Goal: Task Accomplishment & Management: Complete application form

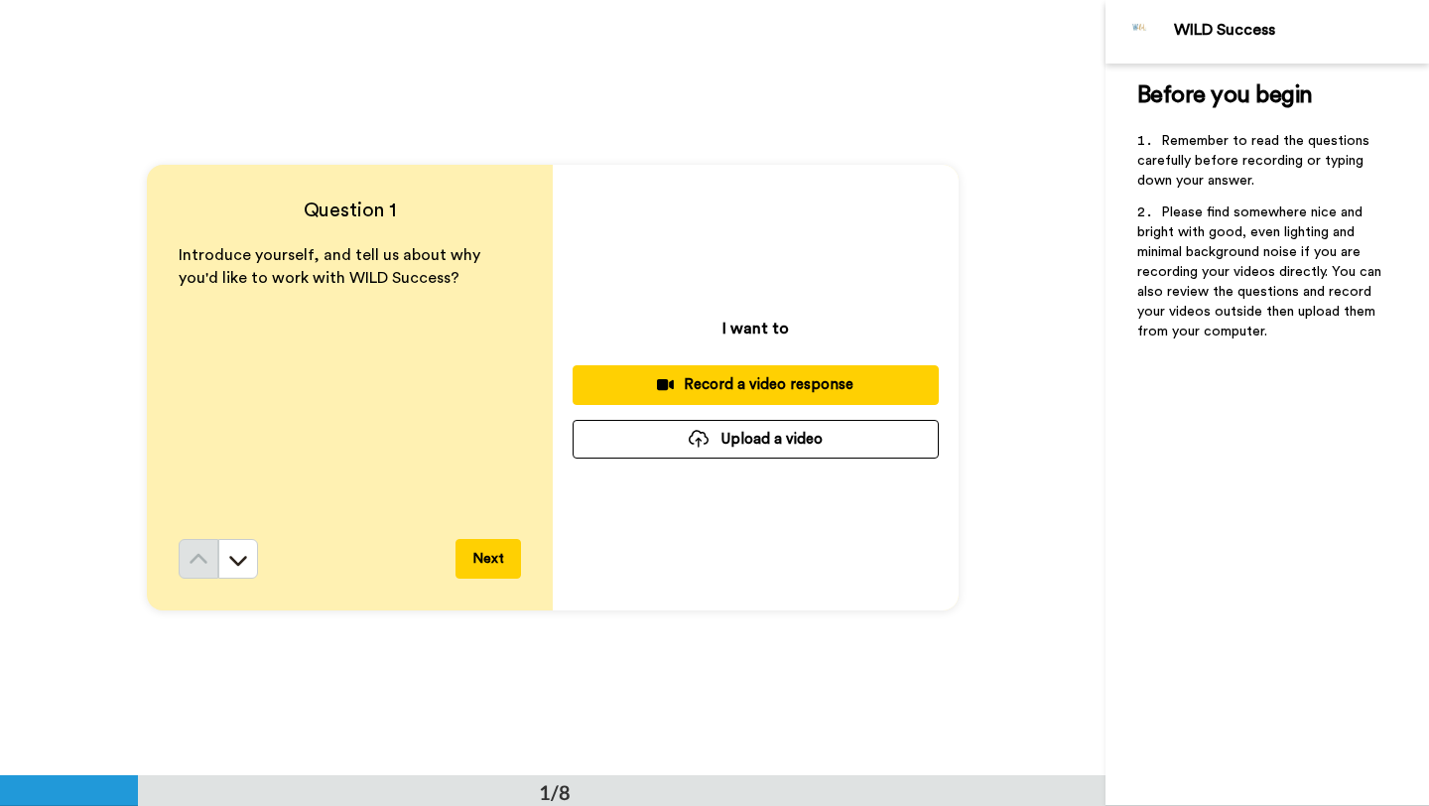
click at [834, 381] on div "Record a video response" at bounding box center [755, 384] width 334 height 21
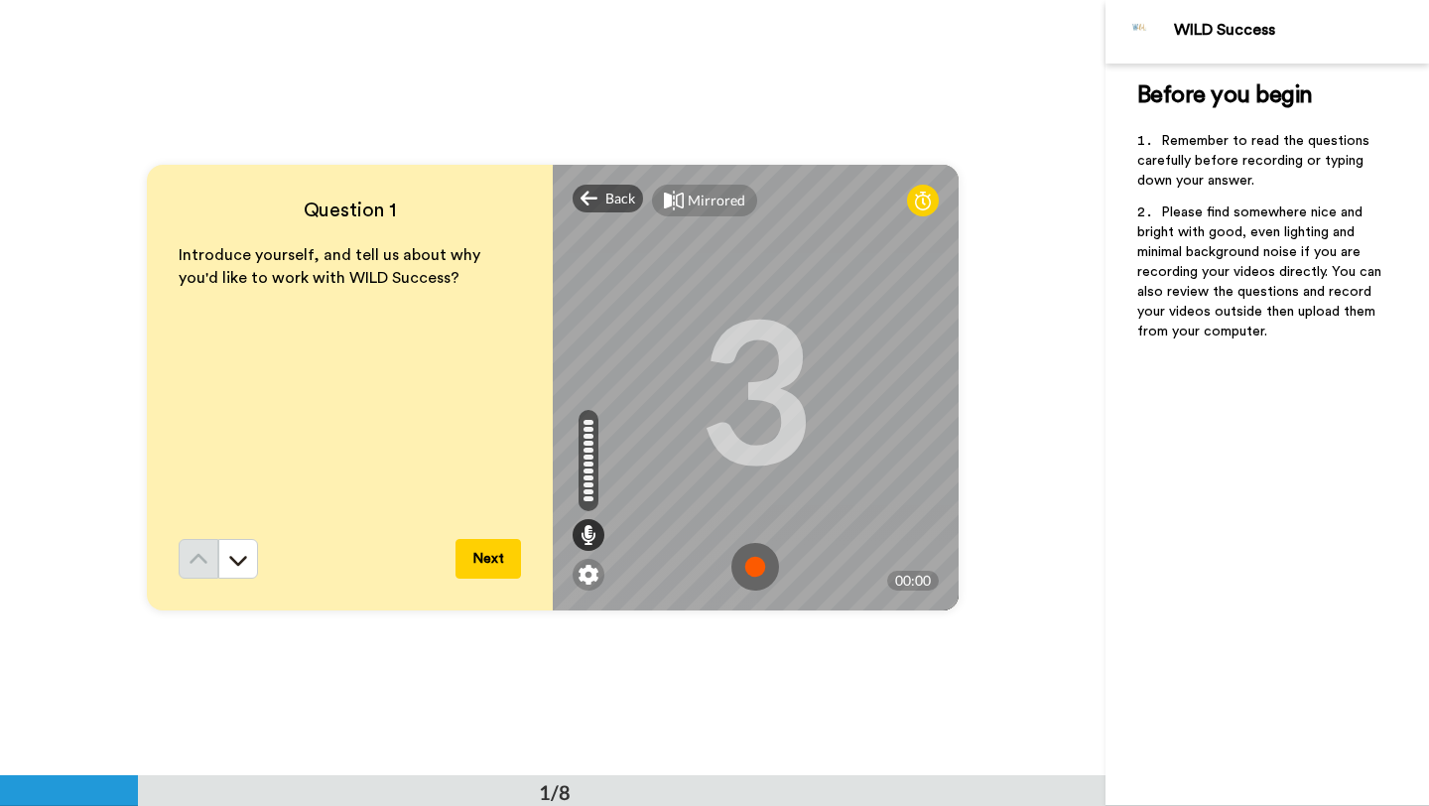
click at [759, 567] on img at bounding box center [755, 567] width 48 height 48
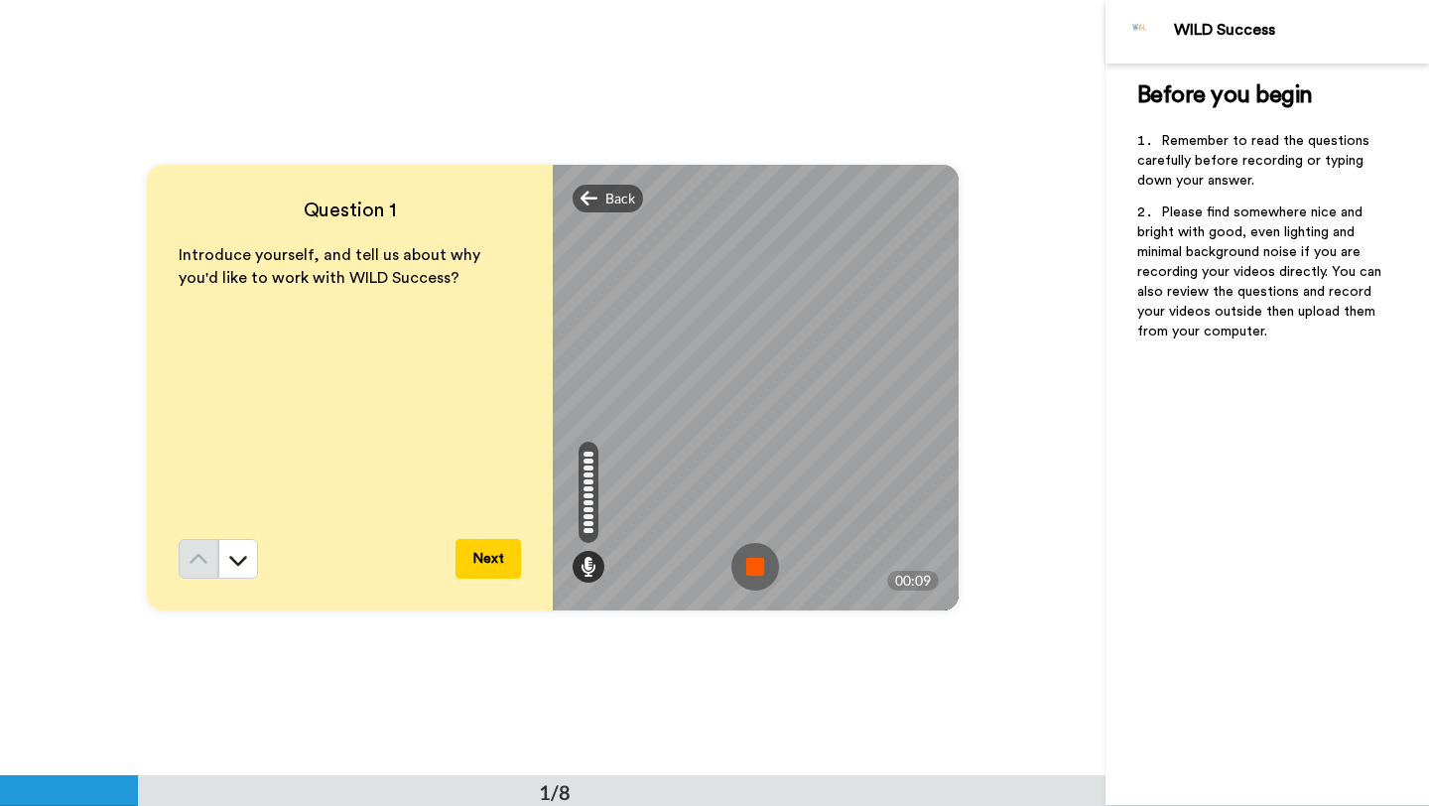
click at [759, 567] on img at bounding box center [755, 567] width 48 height 48
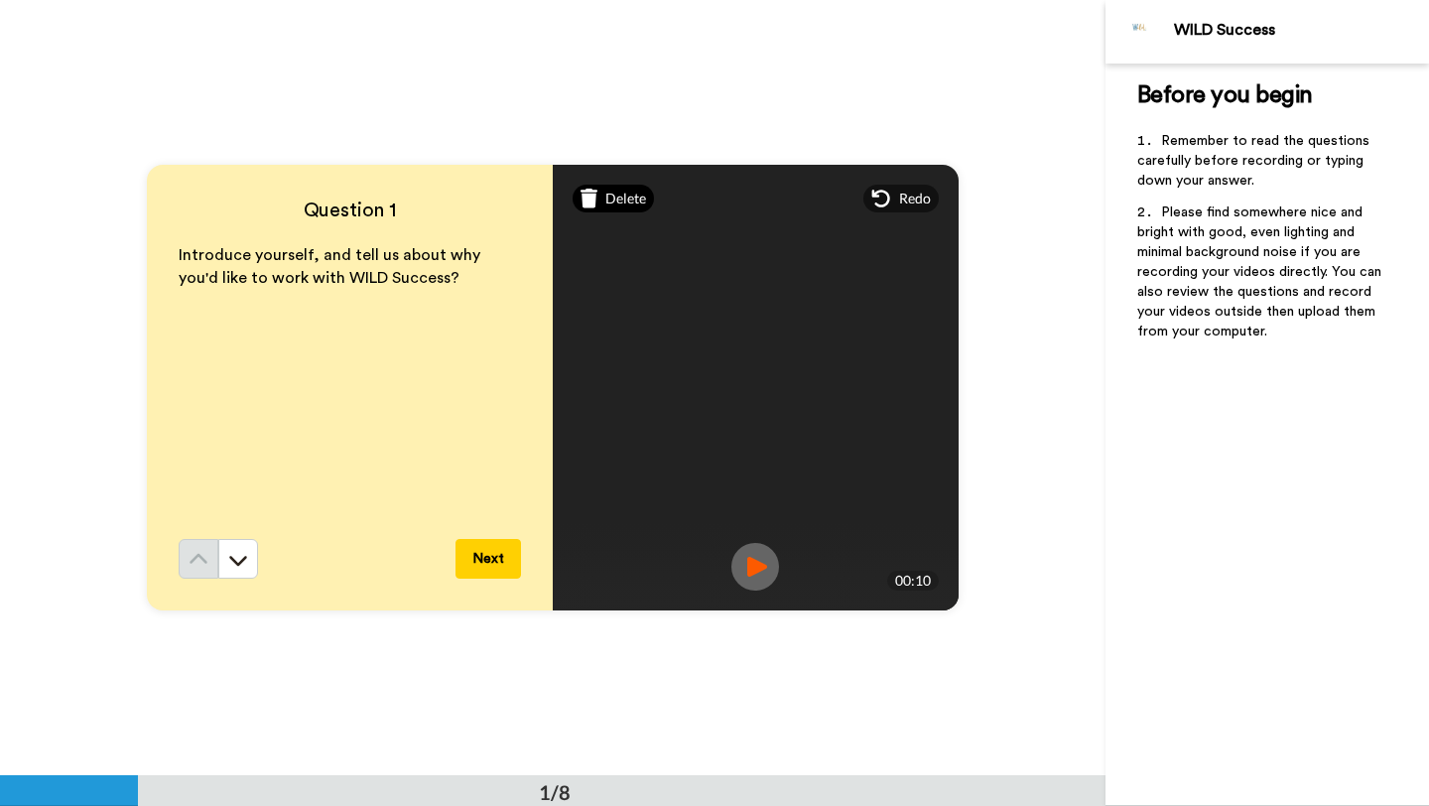
click at [607, 200] on span "Delete" at bounding box center [625, 199] width 41 height 20
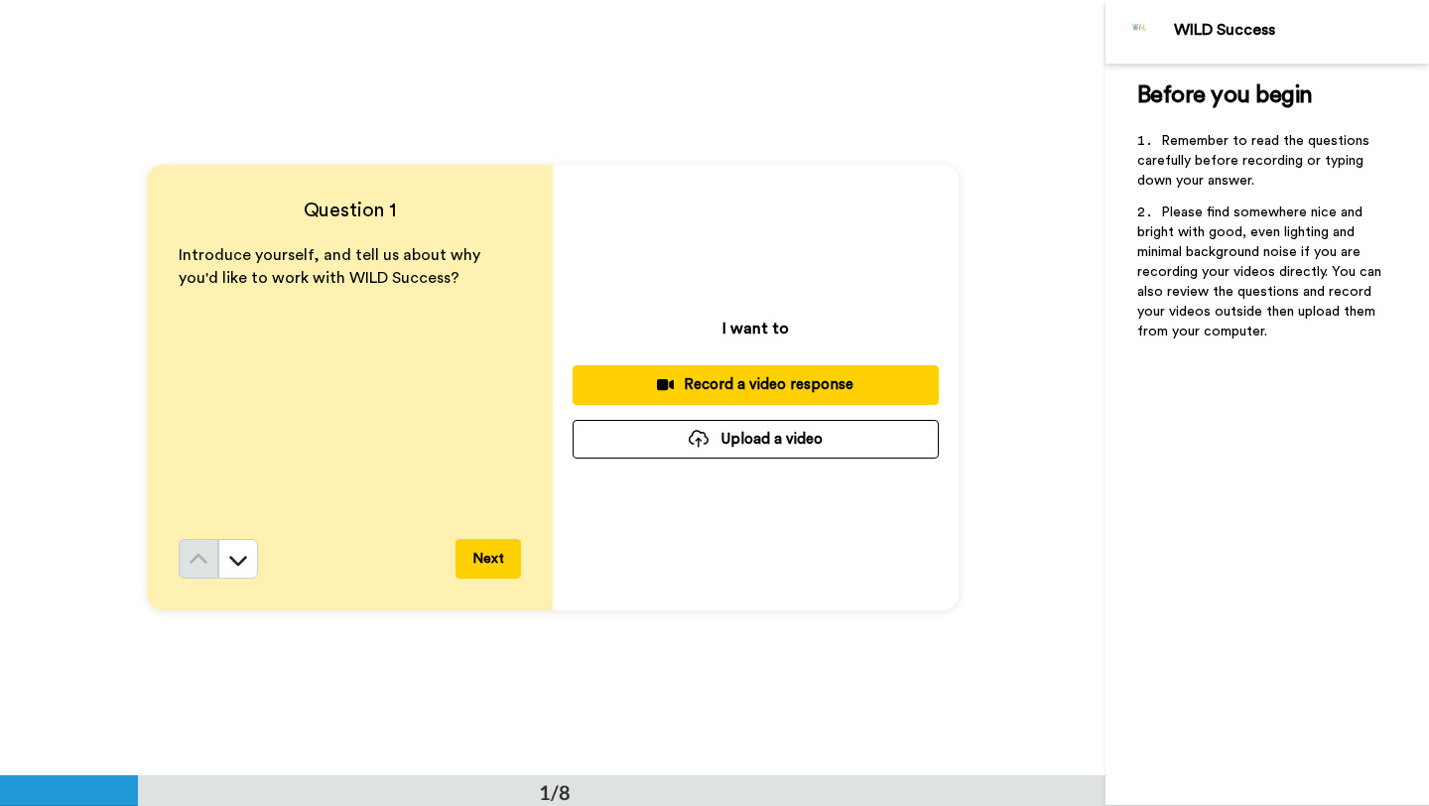
click at [746, 441] on button "Upload a video" at bounding box center [756, 439] width 366 height 39
click at [748, 433] on button "Upload a video" at bounding box center [756, 439] width 366 height 39
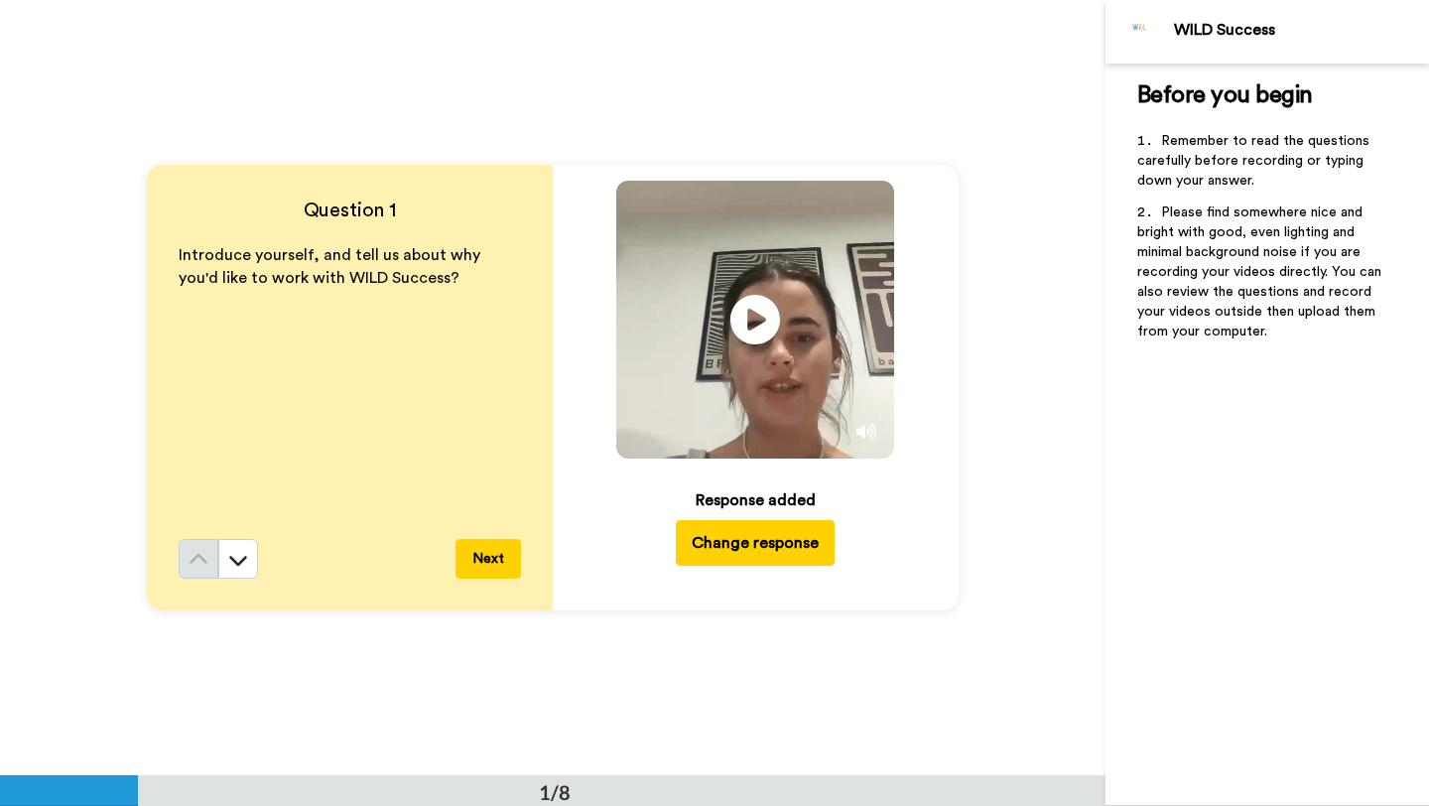
click at [493, 568] on button "Next" at bounding box center [488, 559] width 65 height 40
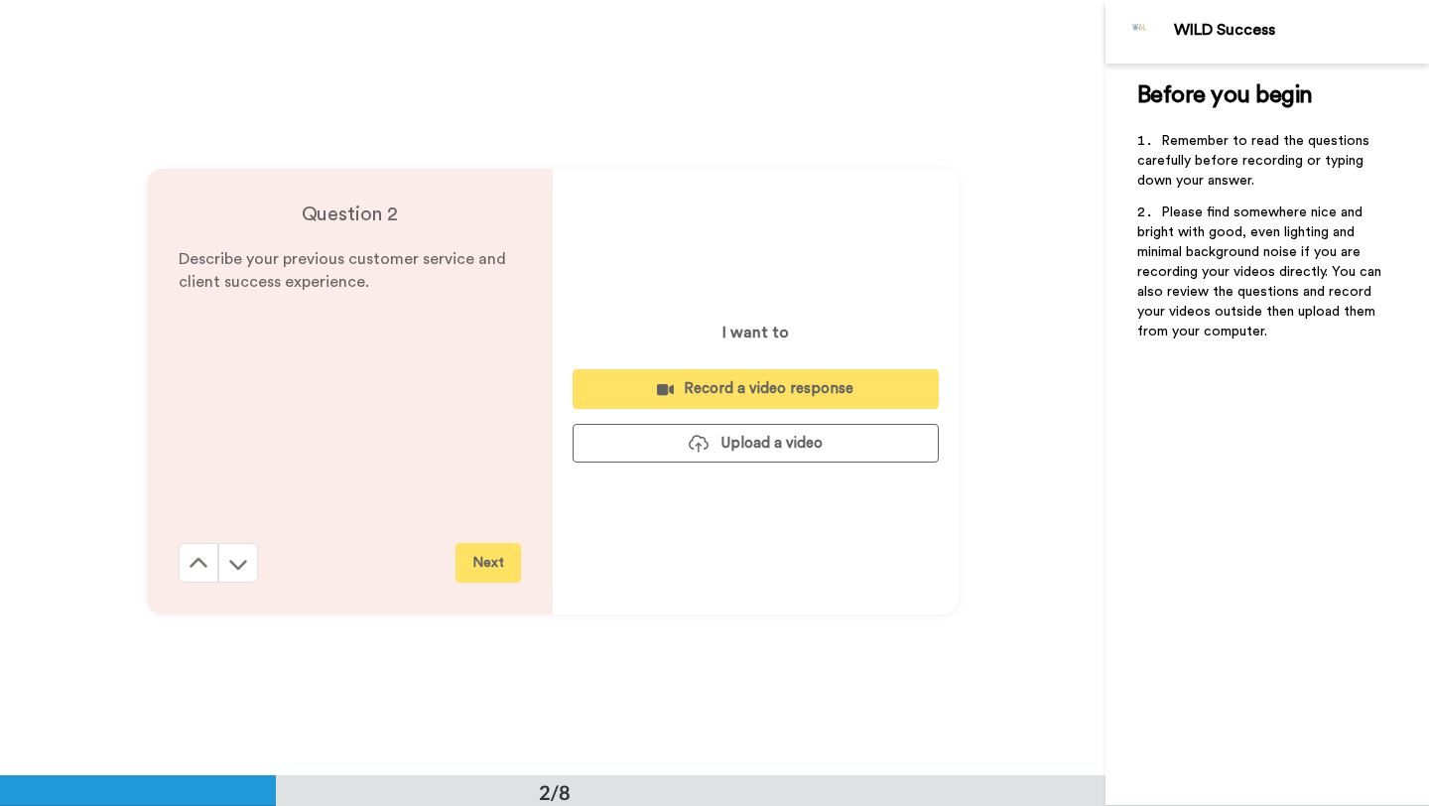
scroll to position [776, 0]
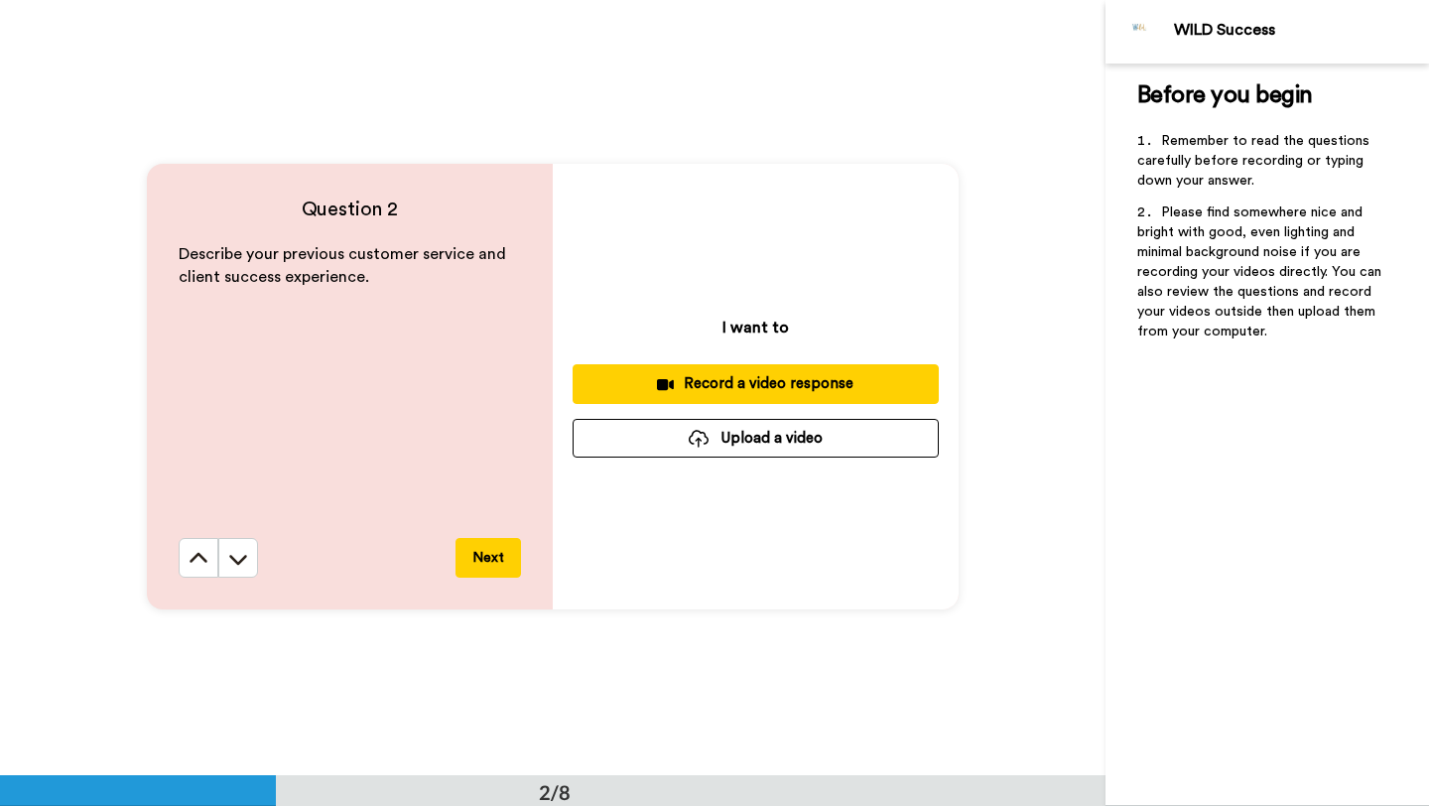
click at [720, 438] on button "Upload a video" at bounding box center [756, 438] width 366 height 39
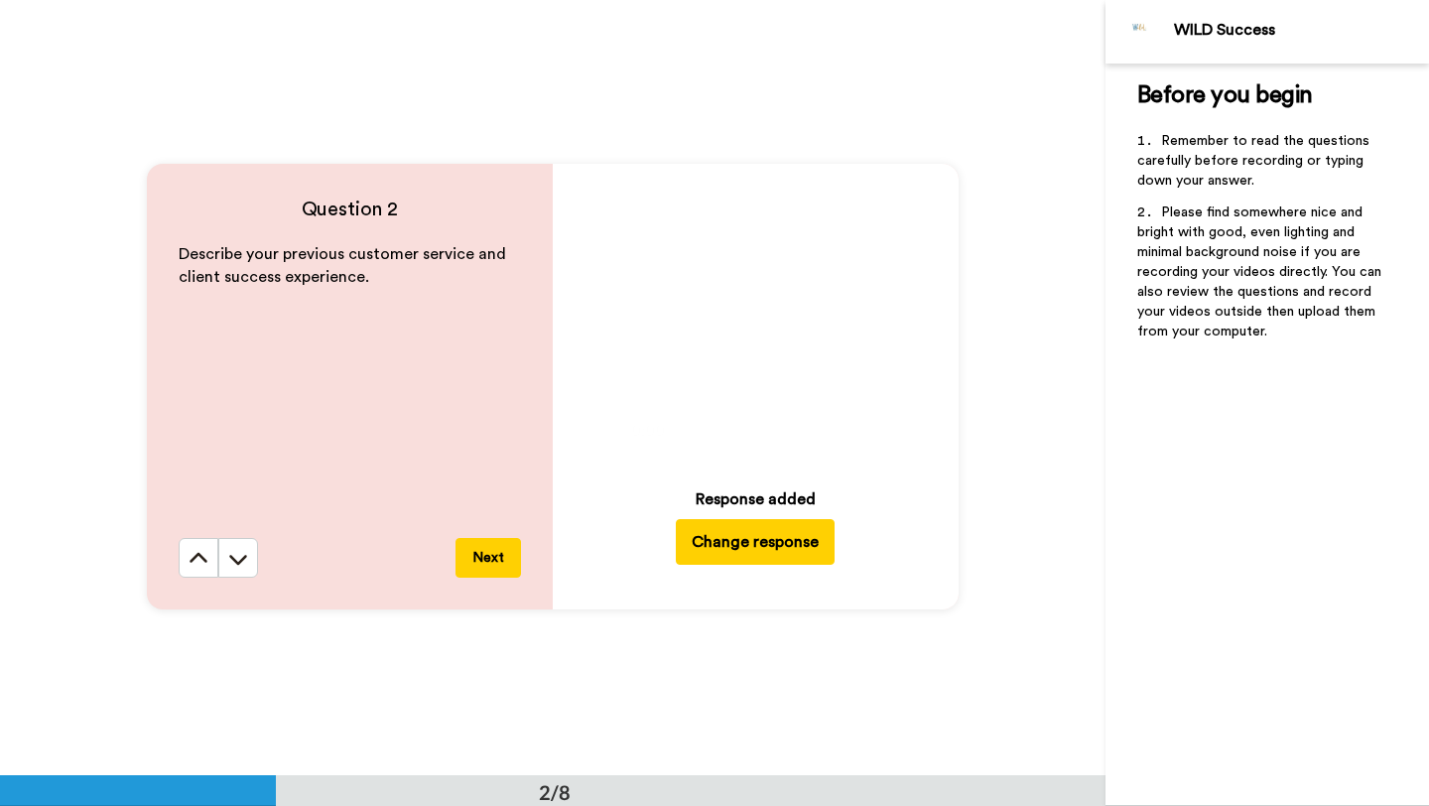
click at [493, 558] on button "Next" at bounding box center [488, 558] width 65 height 40
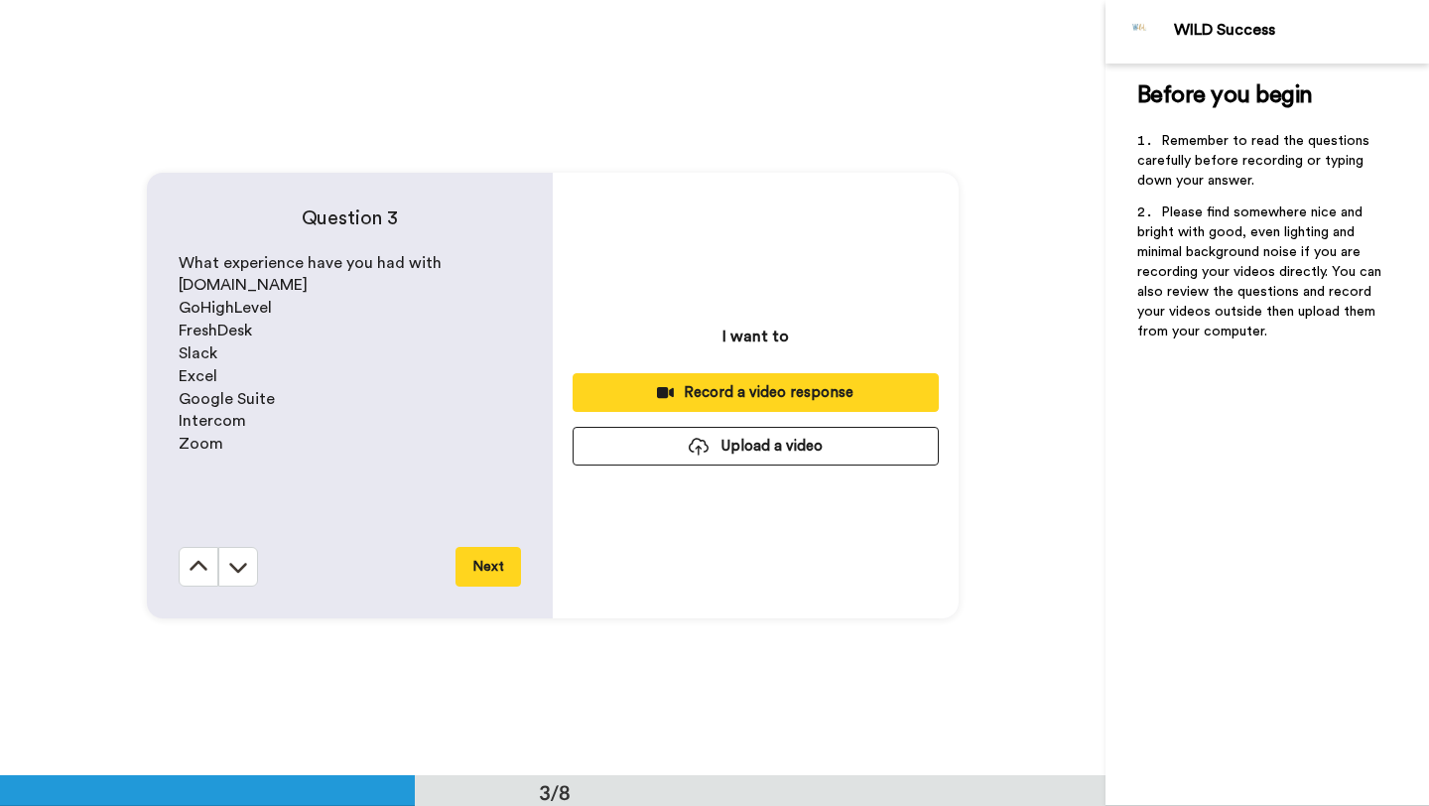
scroll to position [1551, 0]
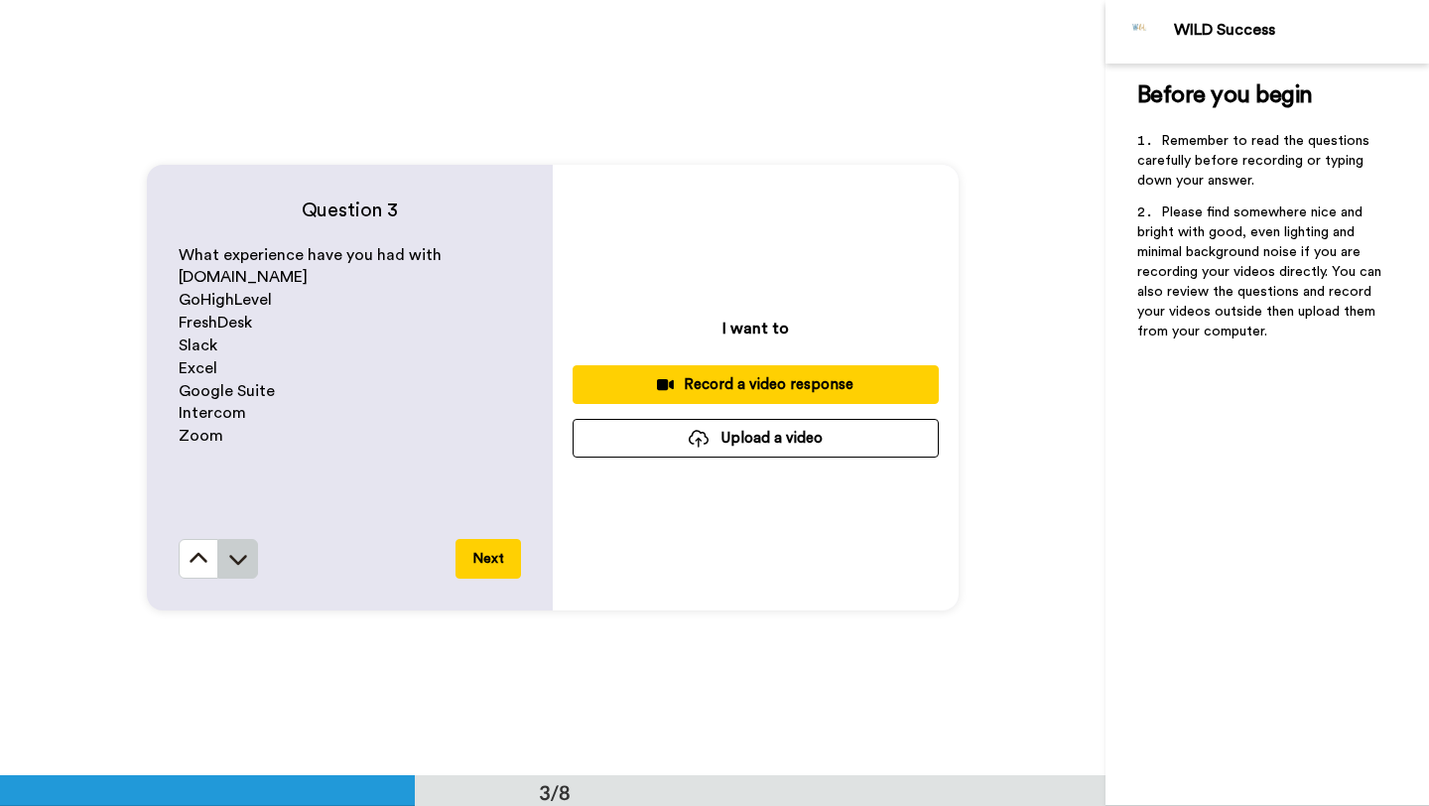
click at [239, 573] on button at bounding box center [238, 559] width 40 height 40
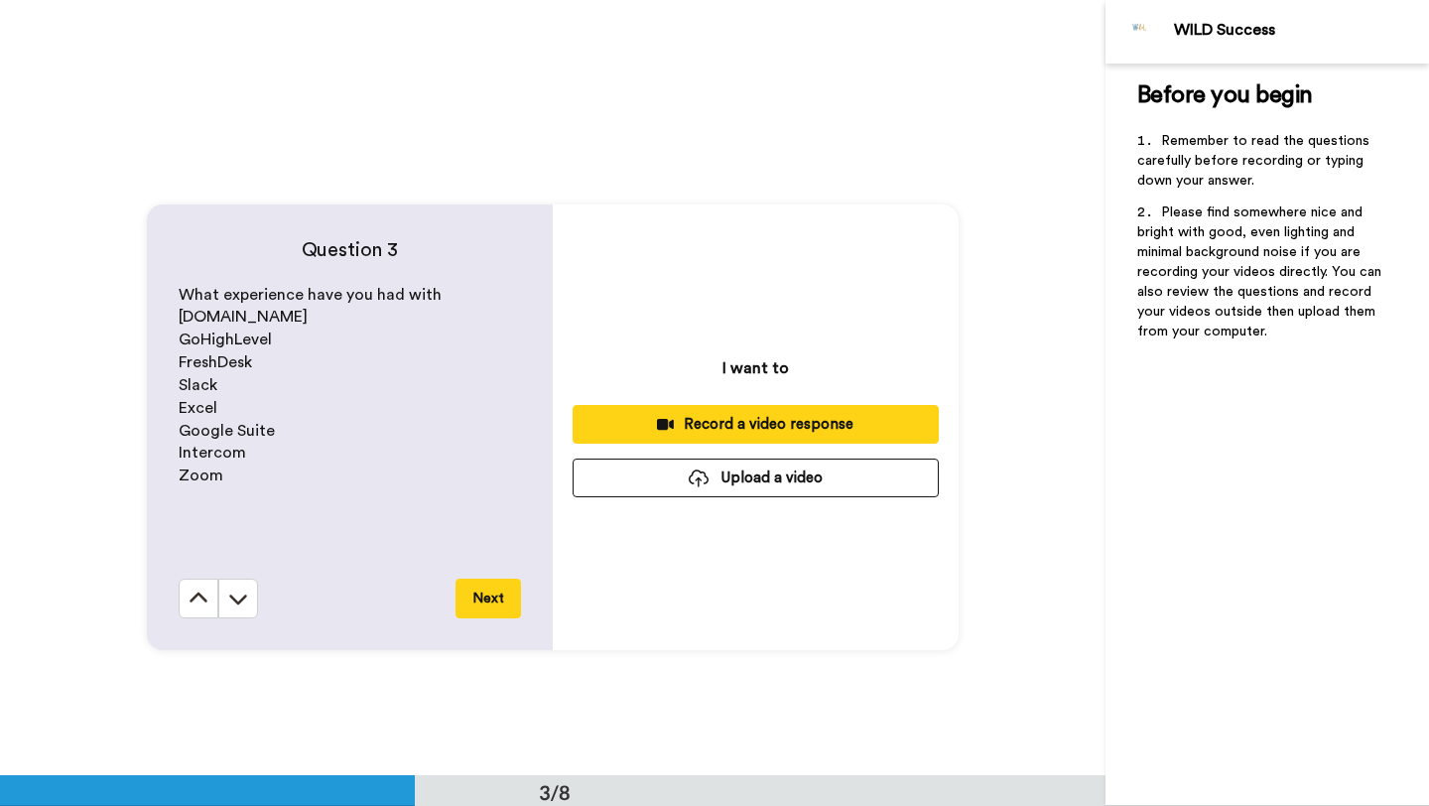
scroll to position [1533, 0]
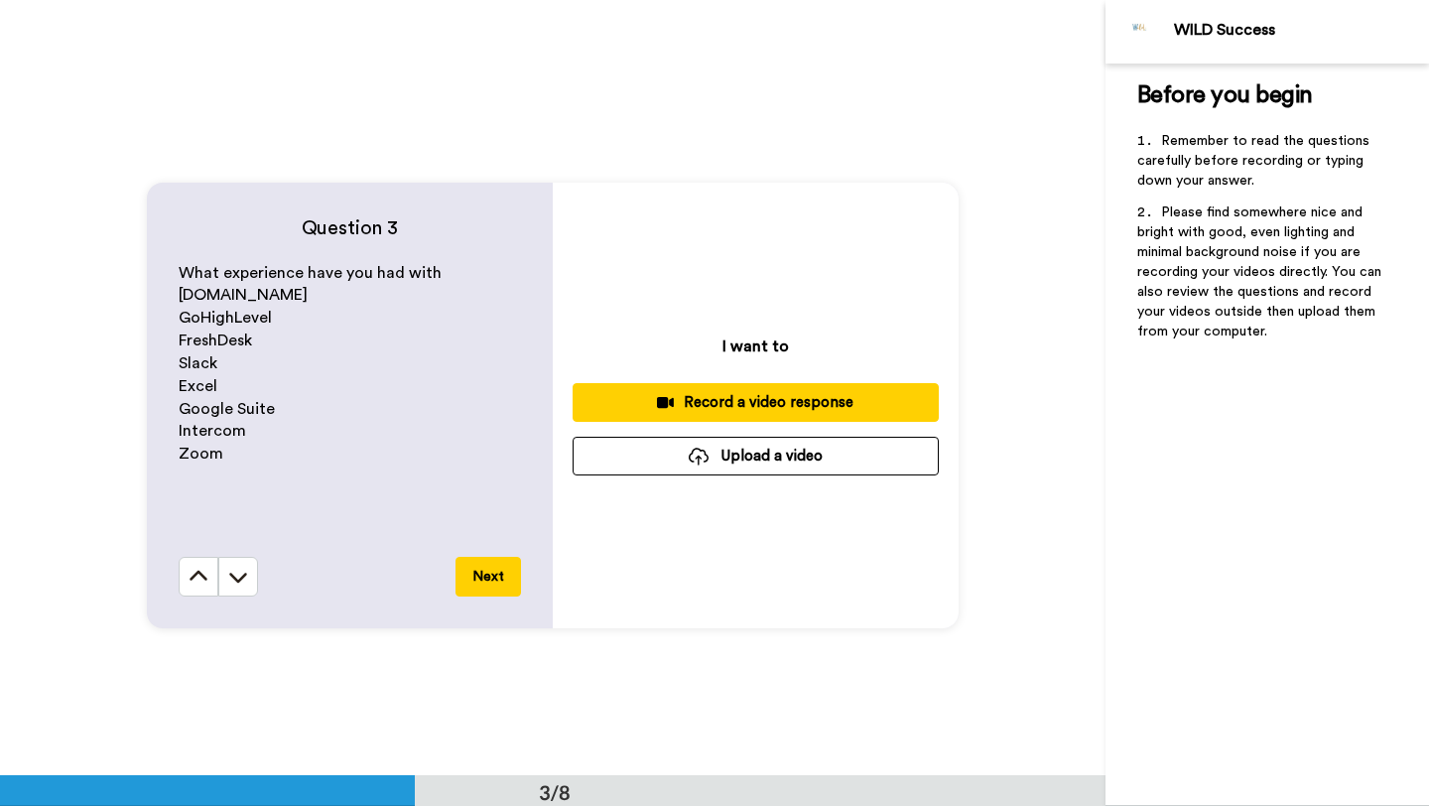
click at [681, 458] on button "Upload a video" at bounding box center [756, 456] width 366 height 39
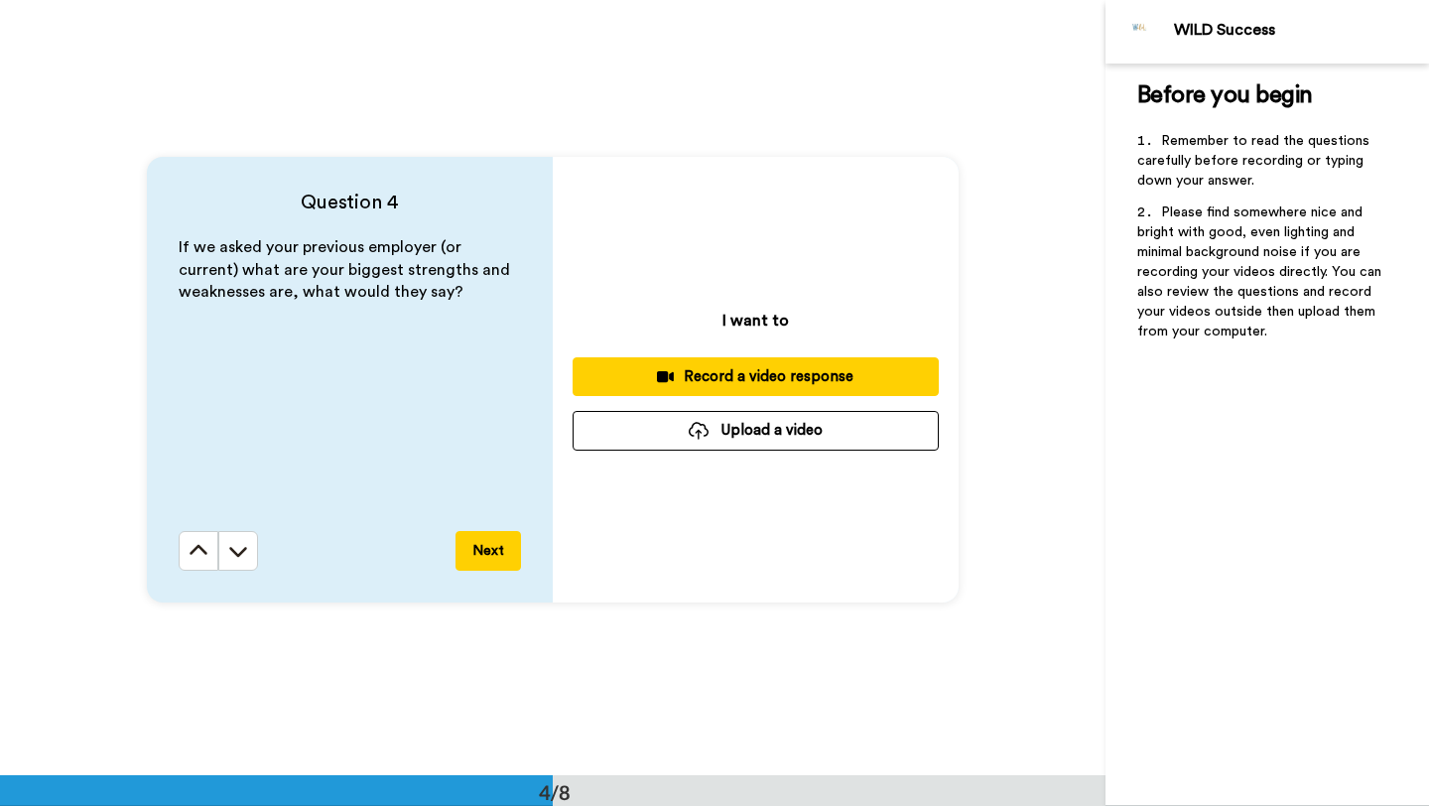
scroll to position [2332, 0]
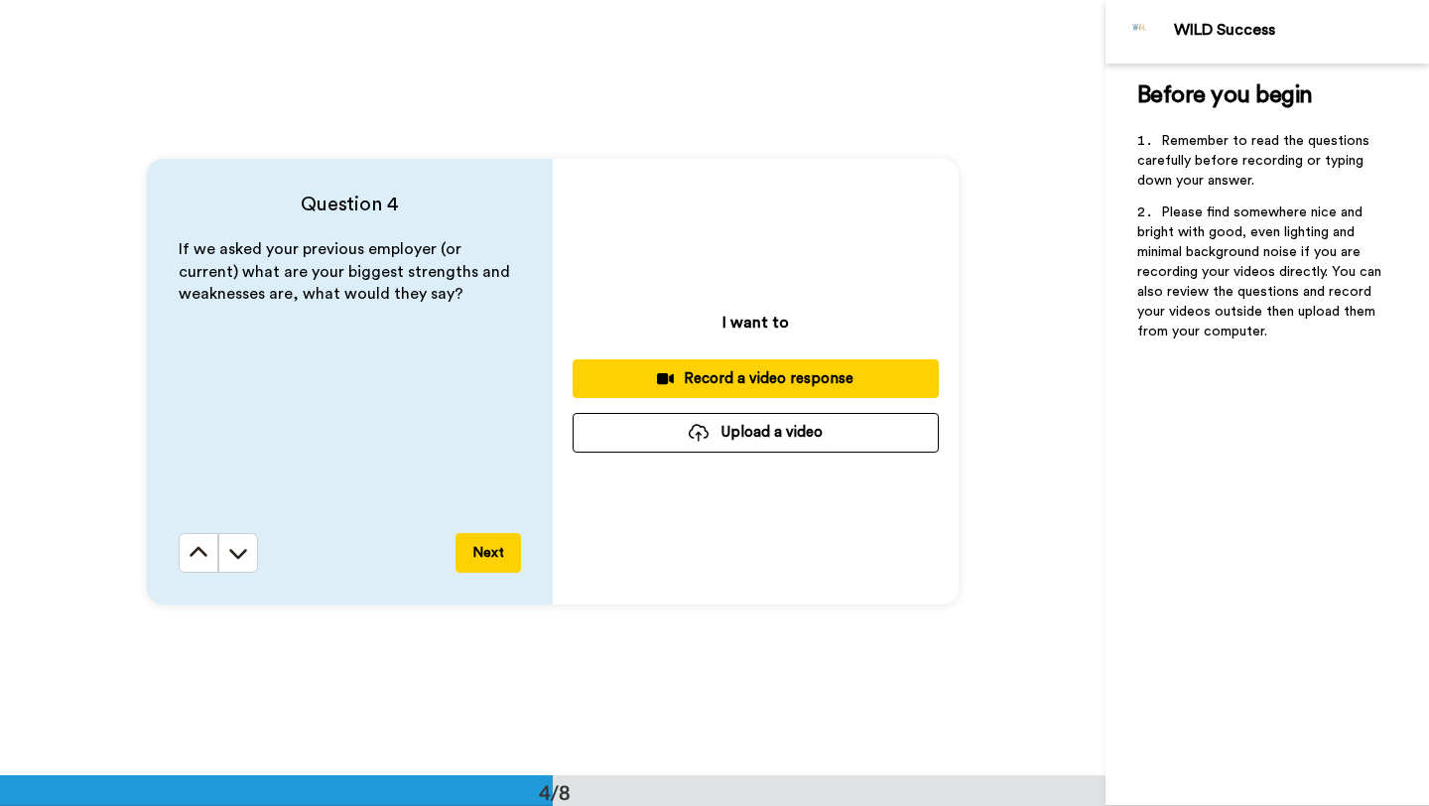
click at [798, 432] on button "Upload a video" at bounding box center [756, 432] width 366 height 39
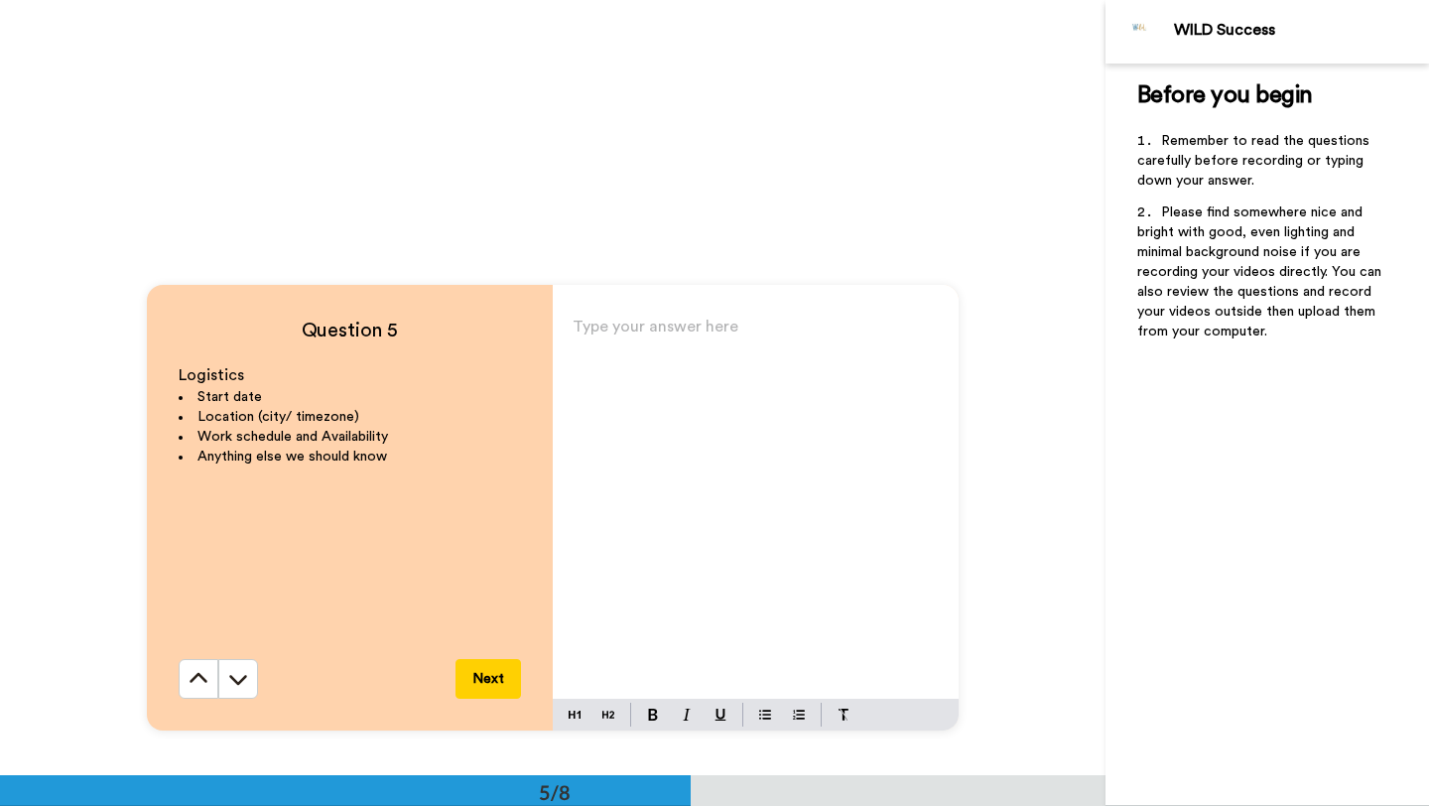
scroll to position [2979, 0]
click at [727, 419] on div "Type your answer here ﻿" at bounding box center [756, 508] width 406 height 386
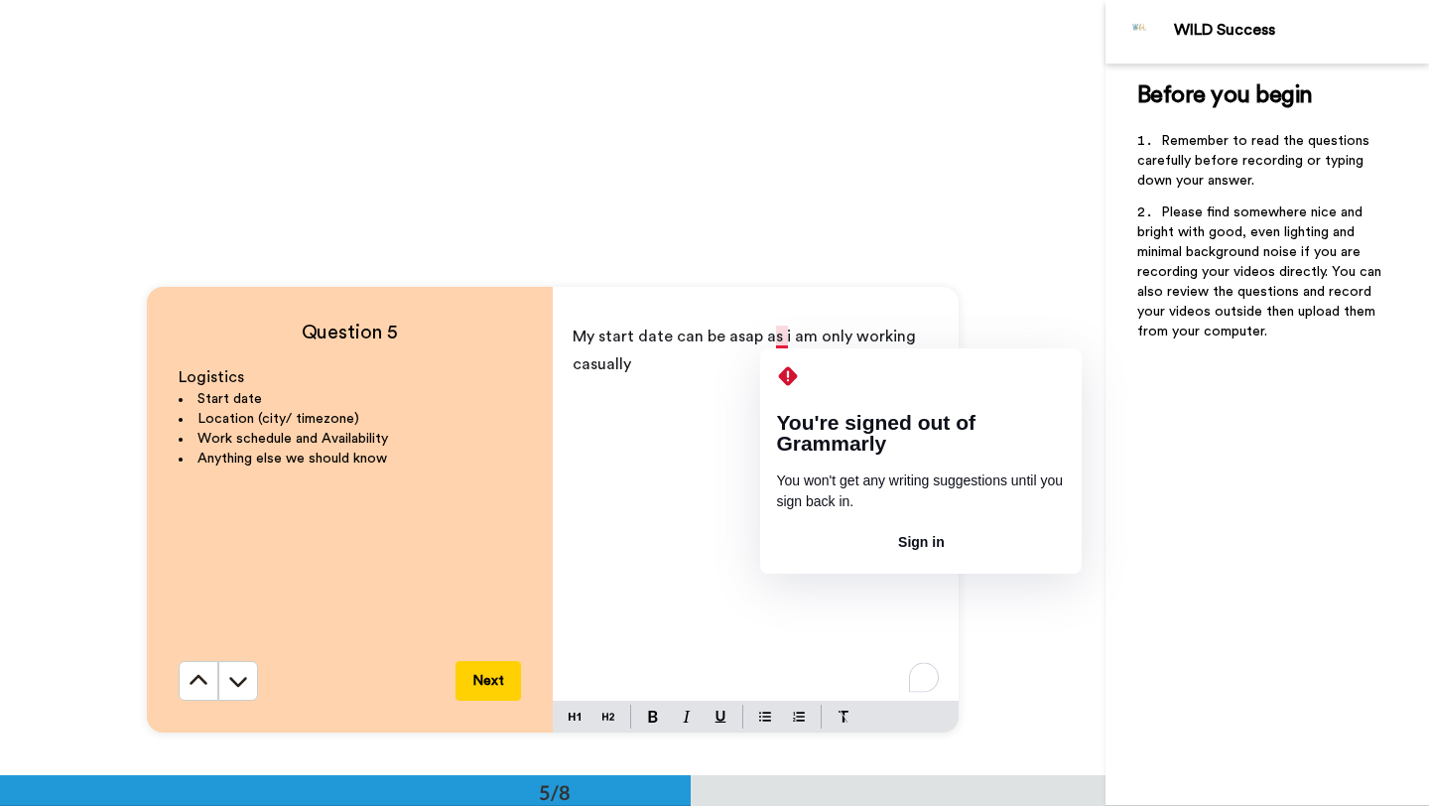
click at [783, 333] on span "My start date can be asap as i am only working casually" at bounding box center [746, 350] width 347 height 44
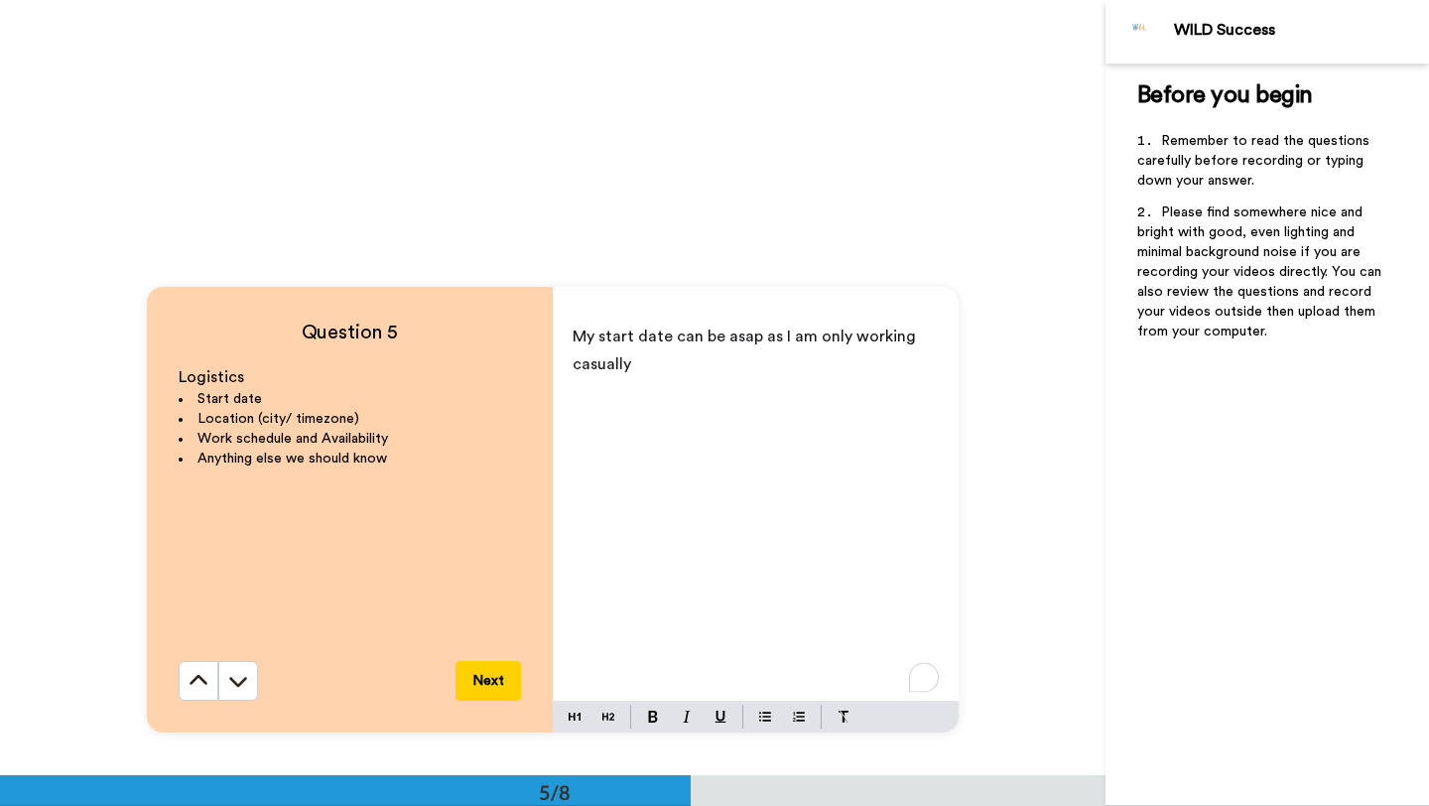
click at [692, 370] on p "My start date can be asap as I am only working casually" at bounding box center [756, 351] width 366 height 56
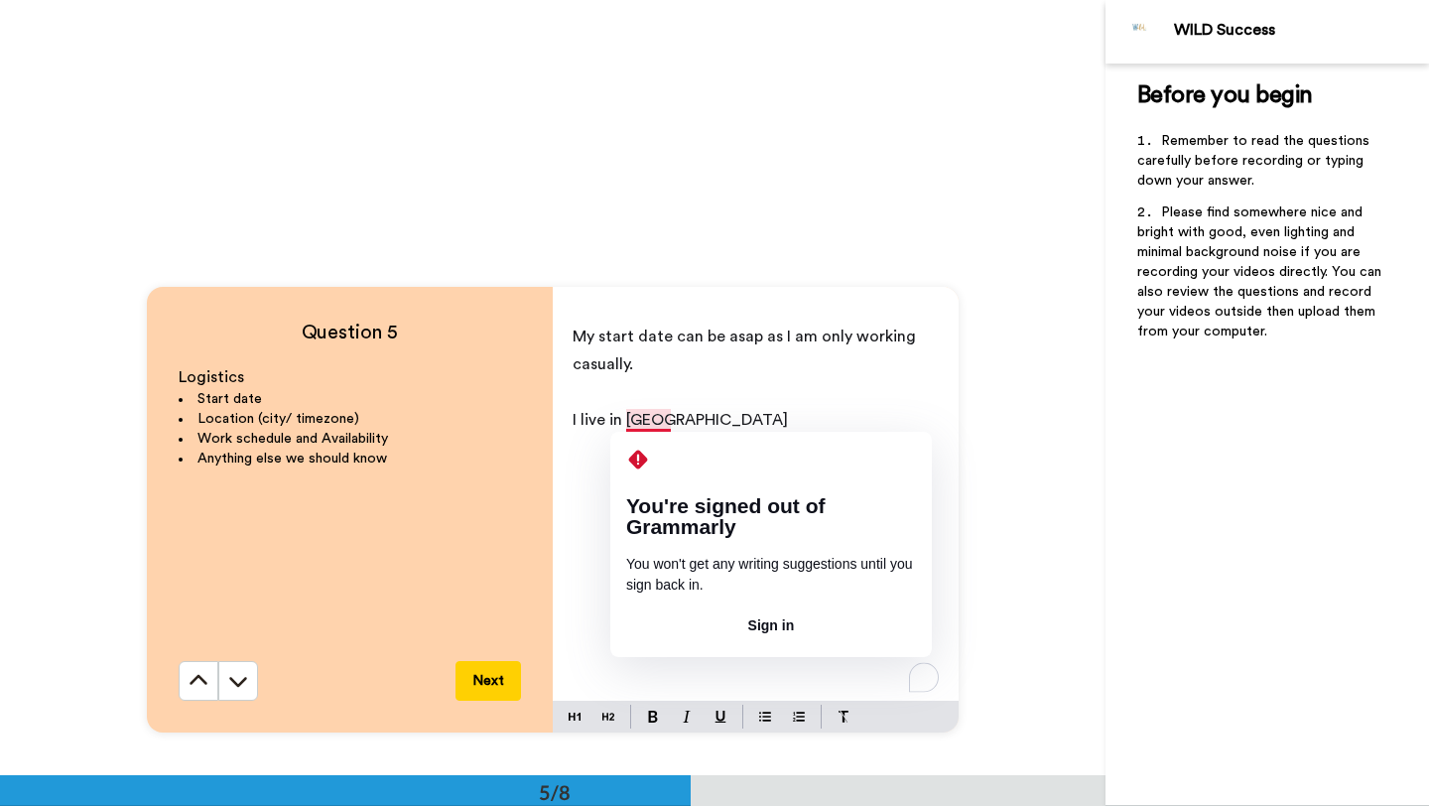
click at [630, 422] on span "I live in [GEOGRAPHIC_DATA]" at bounding box center [680, 420] width 215 height 16
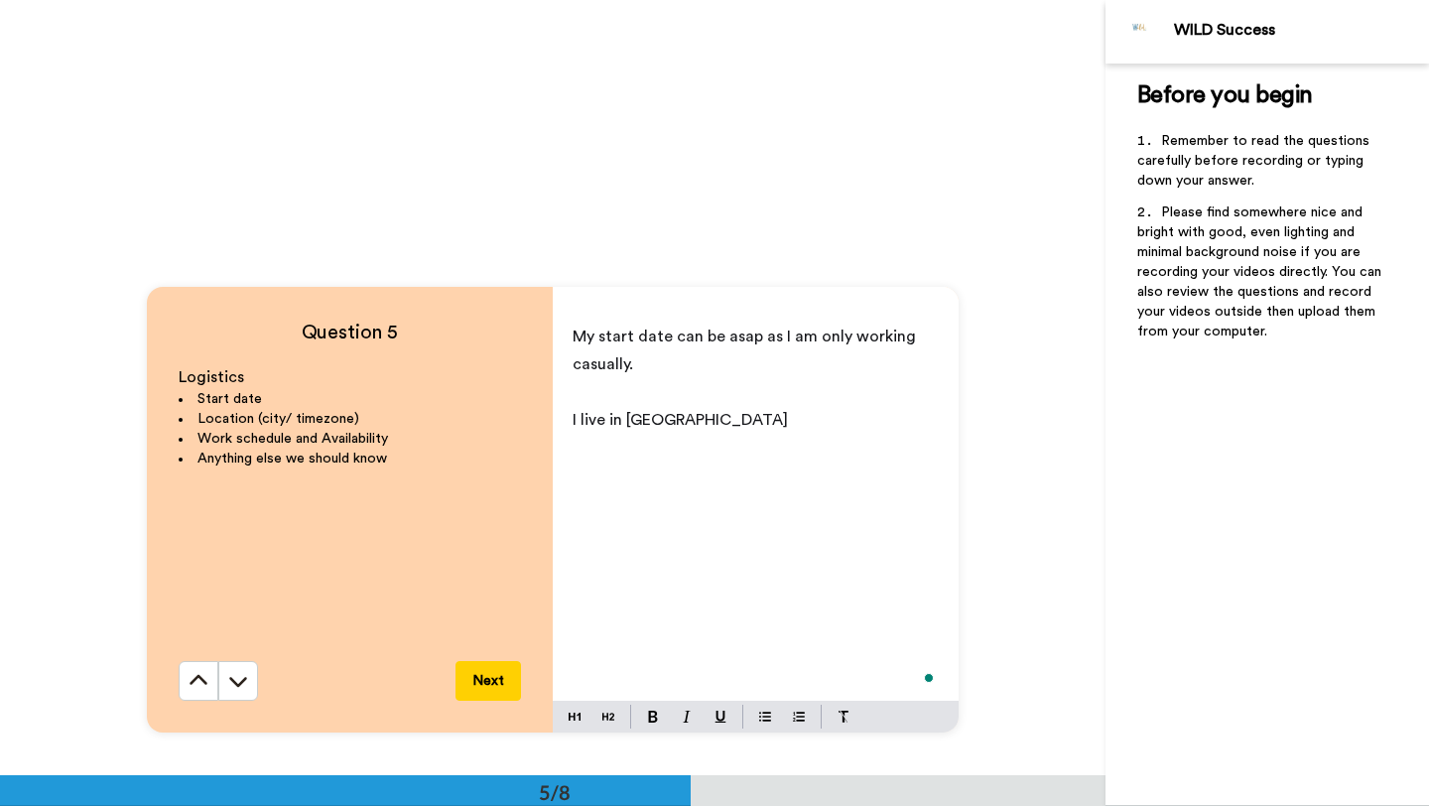
click at [696, 429] on p "I live in [GEOGRAPHIC_DATA]" at bounding box center [756, 420] width 366 height 28
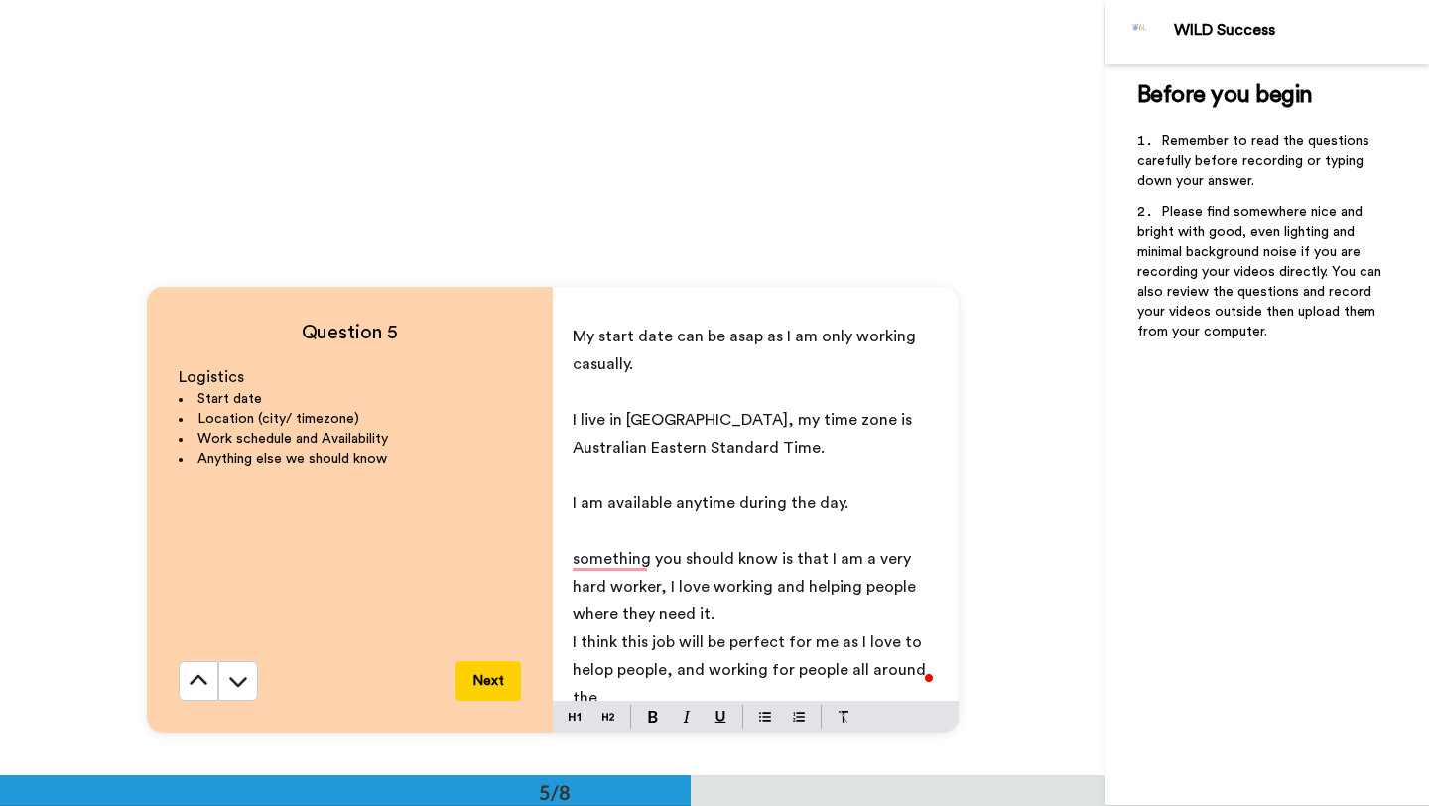
scroll to position [7, 0]
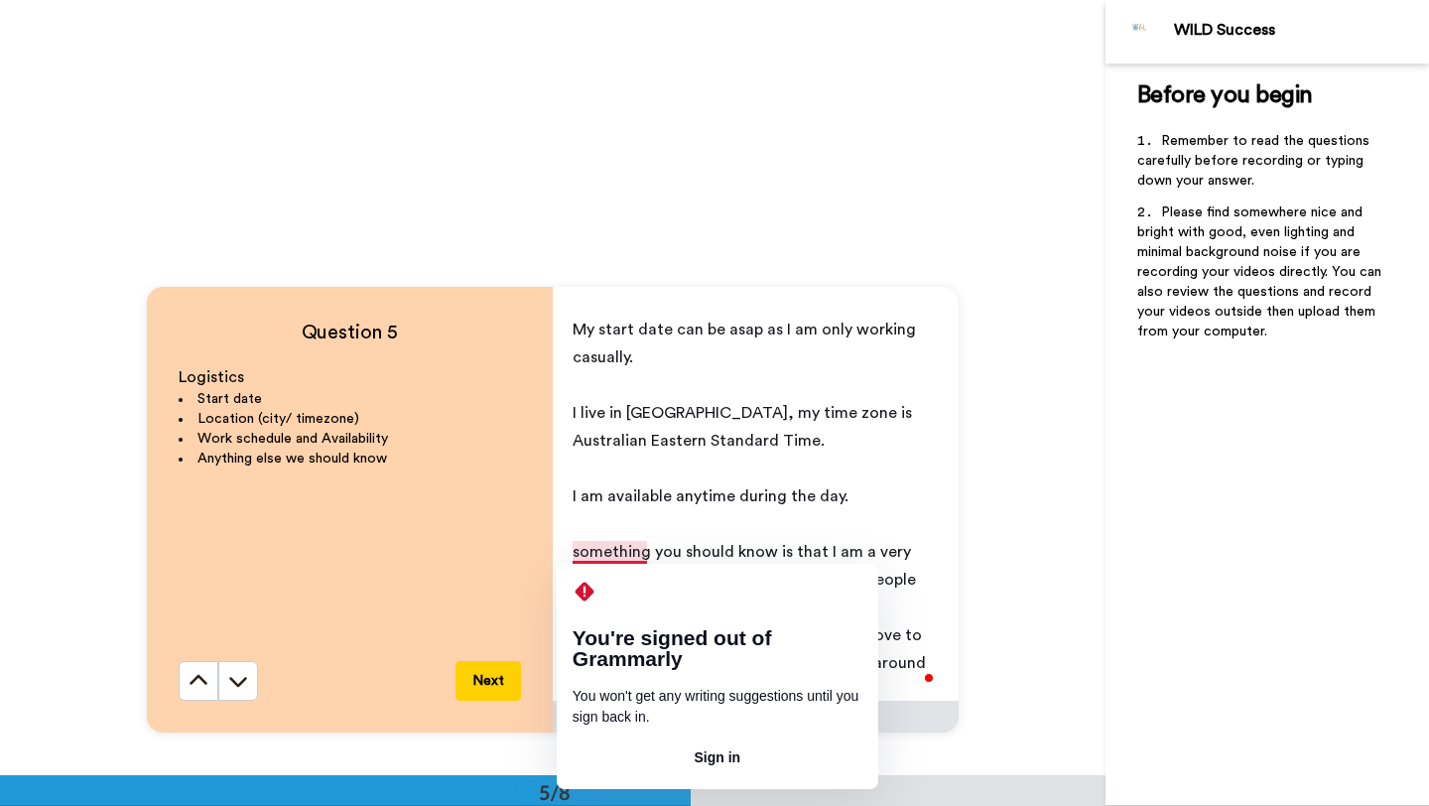
click at [614, 551] on span "something you should know is that I am a very hard worker, I love working and h…" at bounding box center [746, 579] width 347 height 71
click at [576, 555] on span "something you should know is that I am a very hard worker, I love working and h…" at bounding box center [746, 579] width 347 height 71
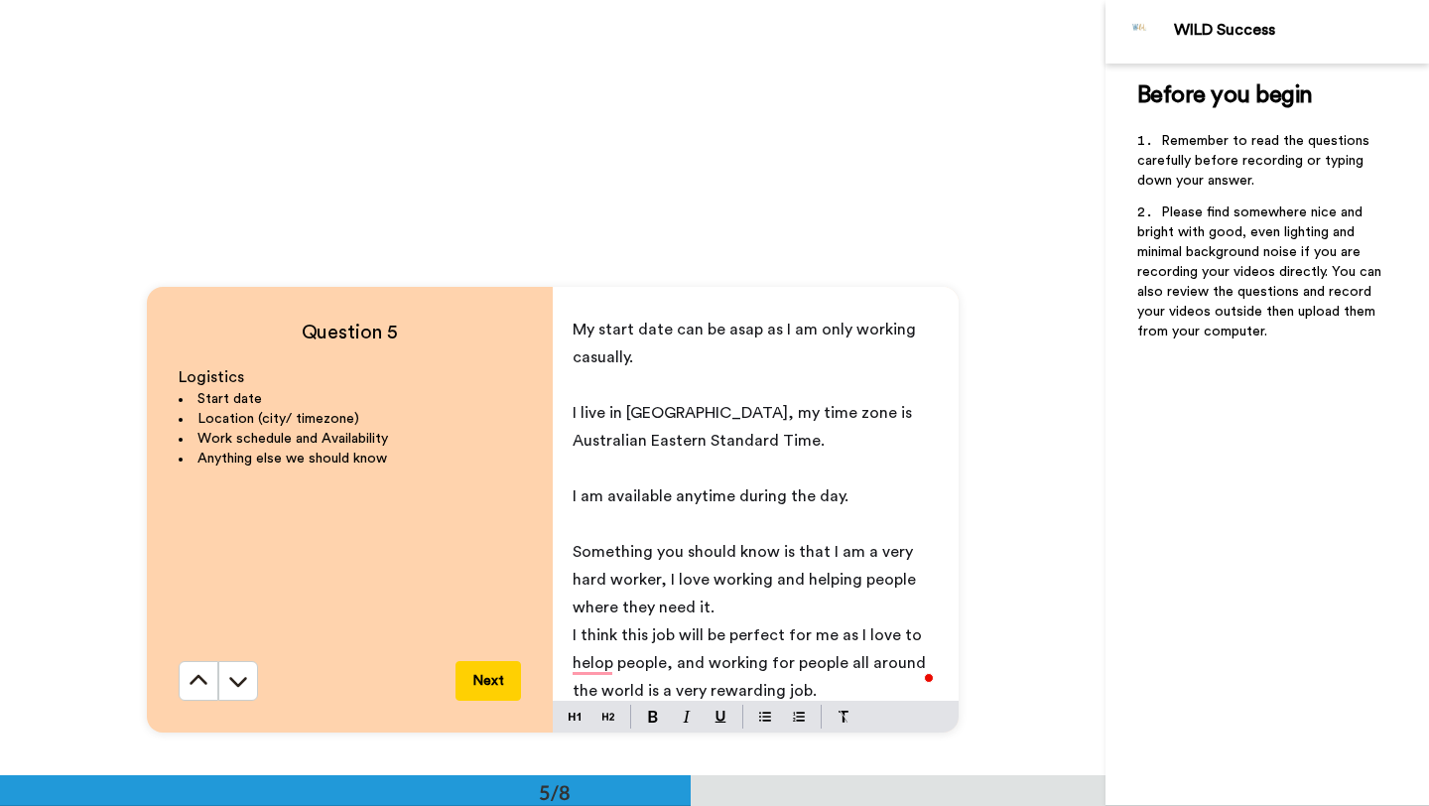
scroll to position [19, 0]
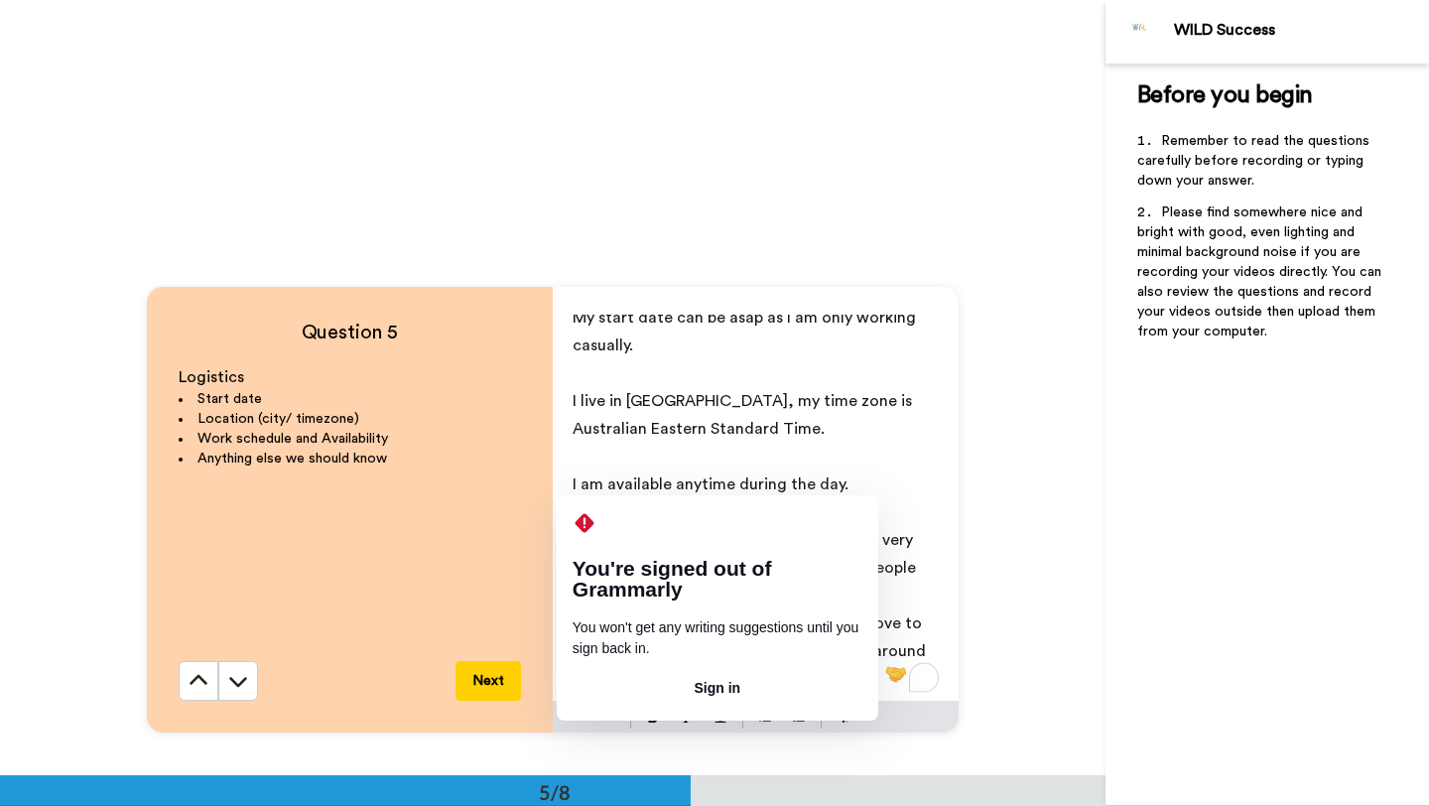
click at [605, 652] on span "I think this job will be perfect for me as I love to helop people, and working …" at bounding box center [751, 650] width 357 height 71
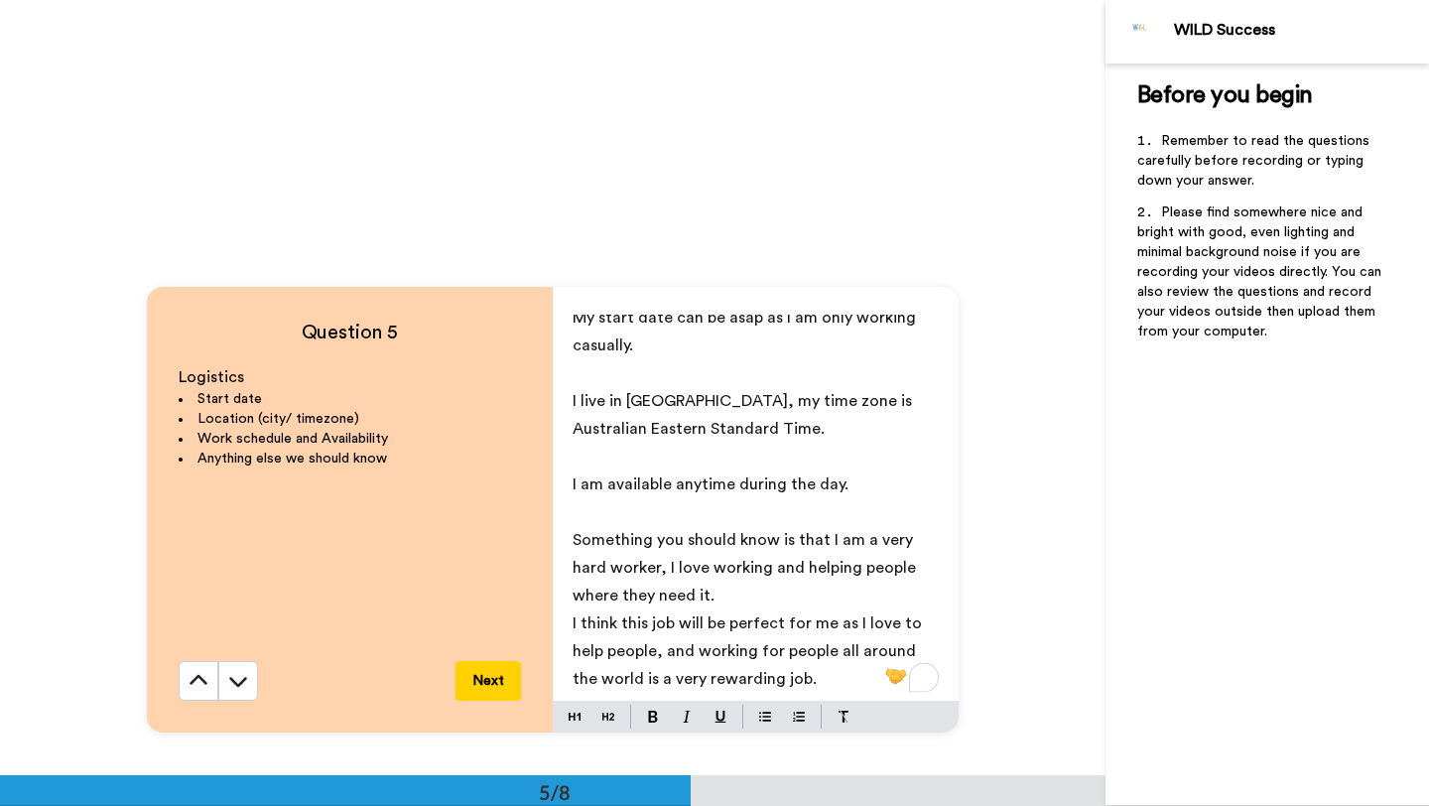
click at [793, 682] on p "I think this job will be perfect for me as I love to help people, and working f…" at bounding box center [756, 650] width 366 height 83
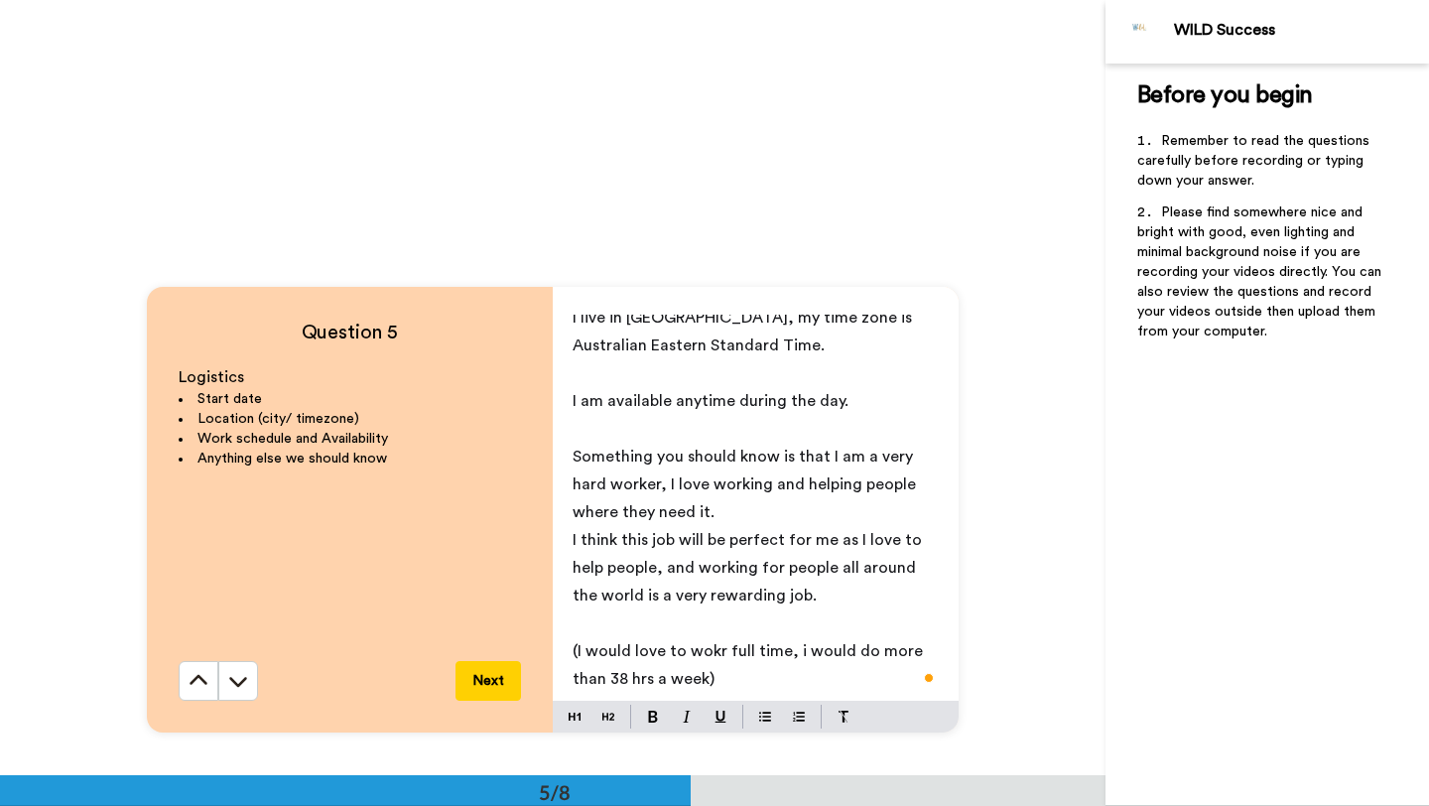
scroll to position [0, 0]
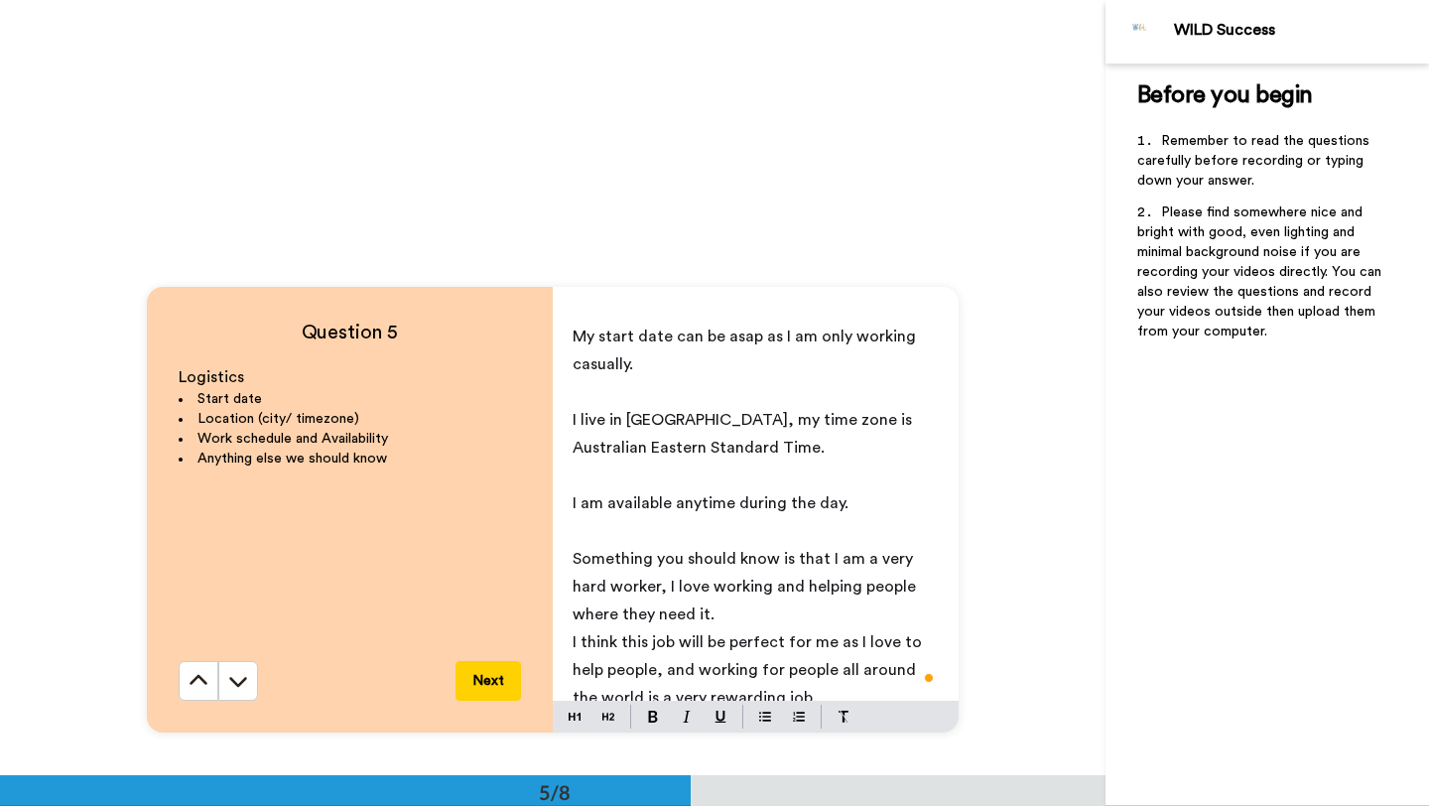
click at [484, 688] on button "Next" at bounding box center [488, 681] width 65 height 40
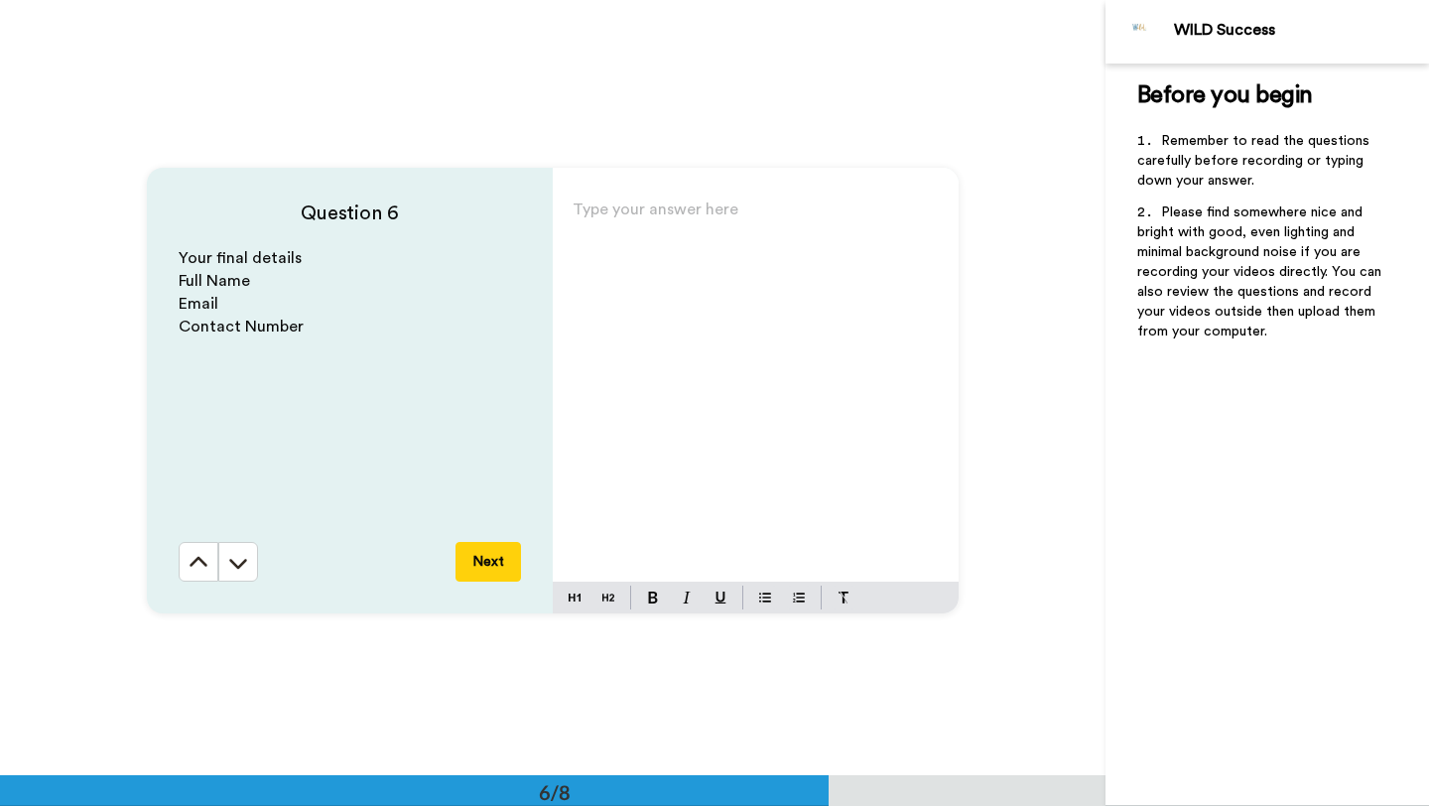
scroll to position [3877, 0]
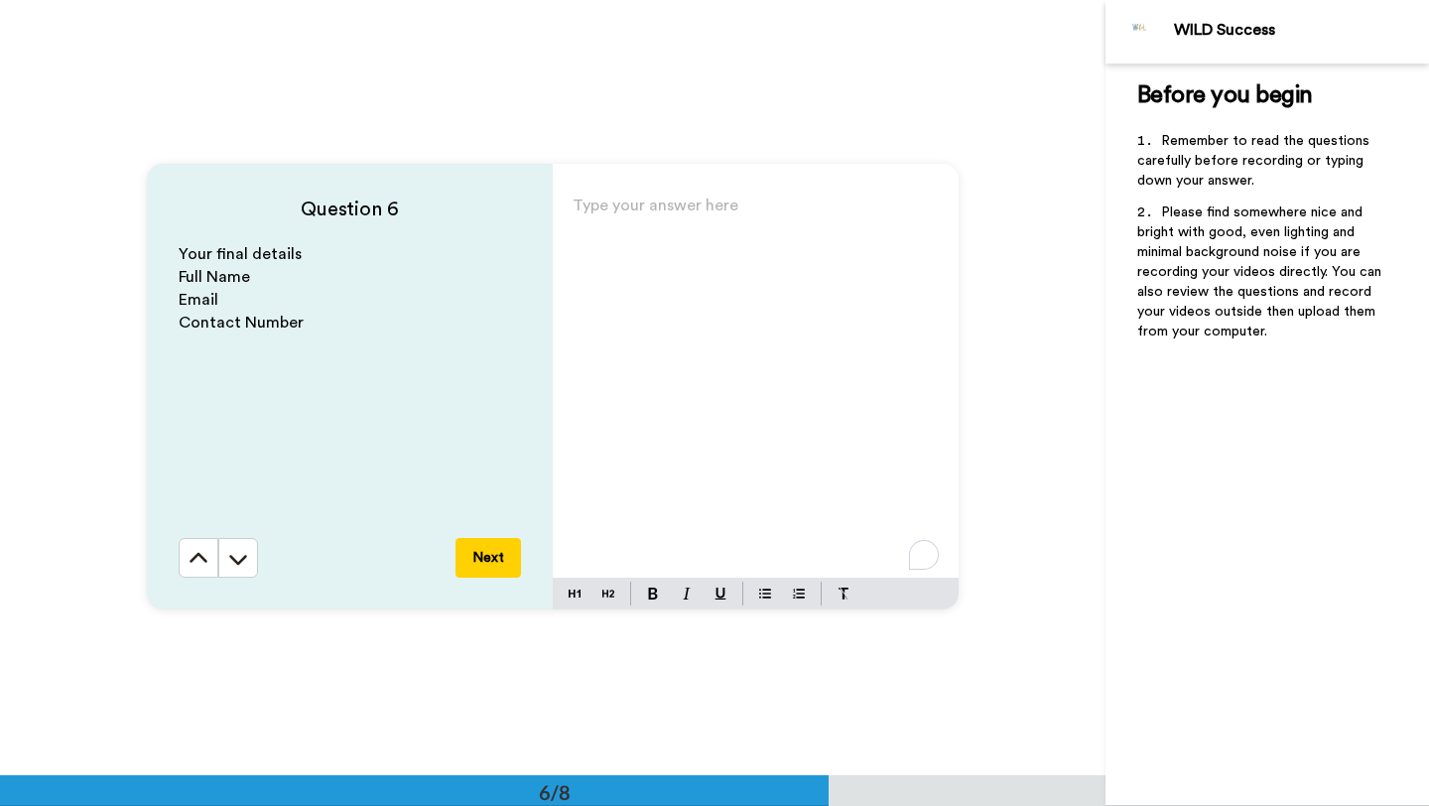
click at [621, 262] on div "Type your answer here ﻿" at bounding box center [756, 385] width 406 height 386
click at [490, 563] on button "Next" at bounding box center [488, 558] width 65 height 40
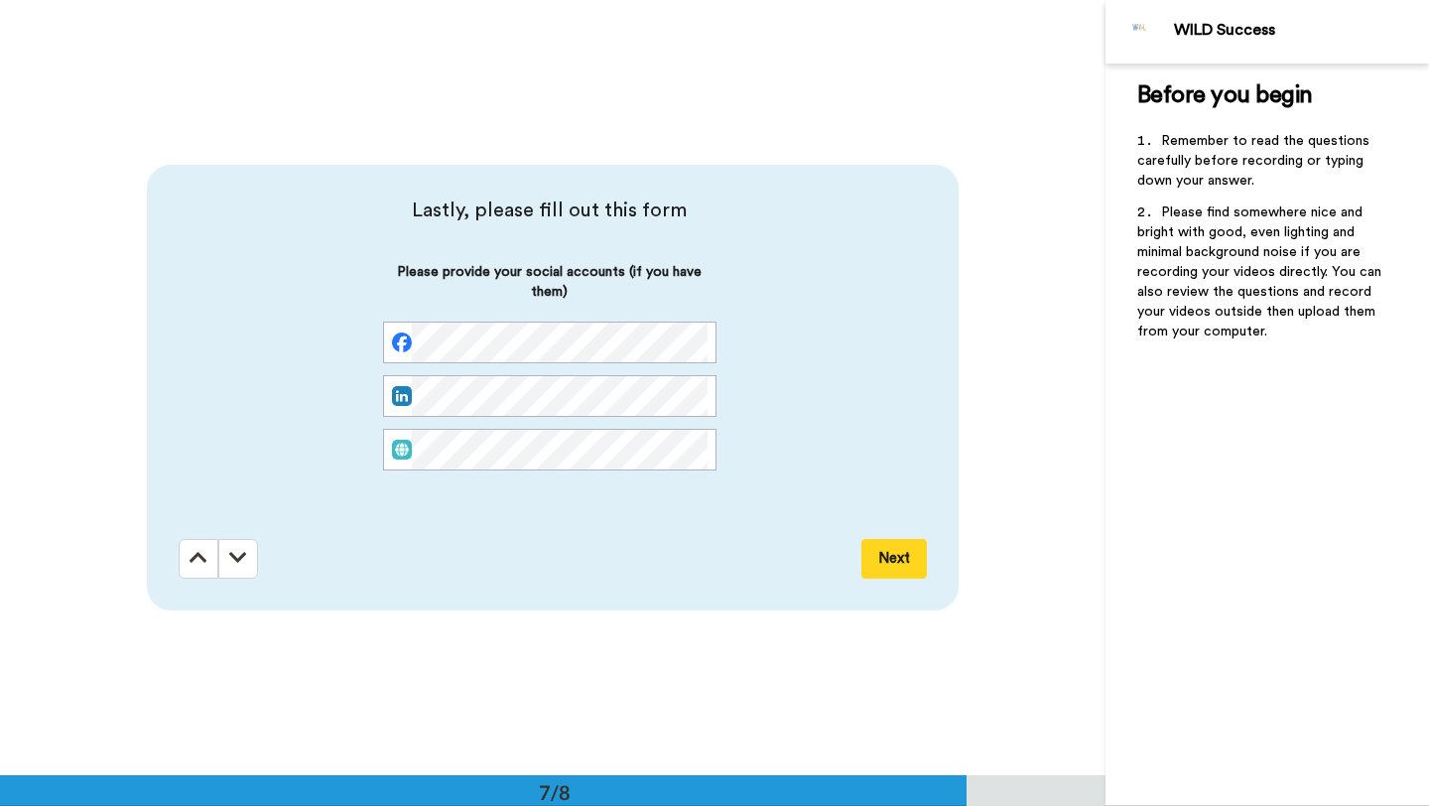
scroll to position [4652, 0]
click at [904, 555] on button "Next" at bounding box center [893, 558] width 65 height 40
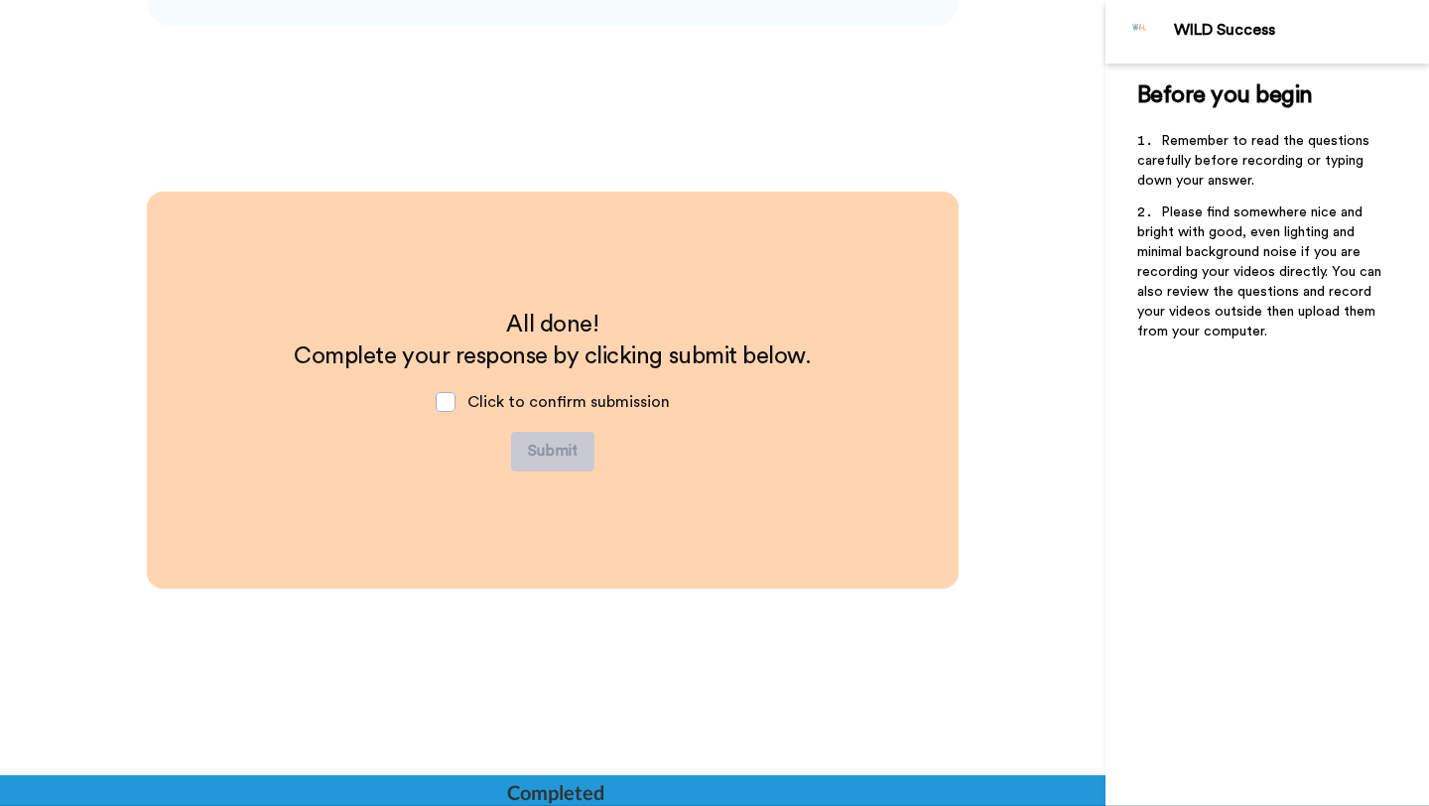
scroll to position [5238, 0]
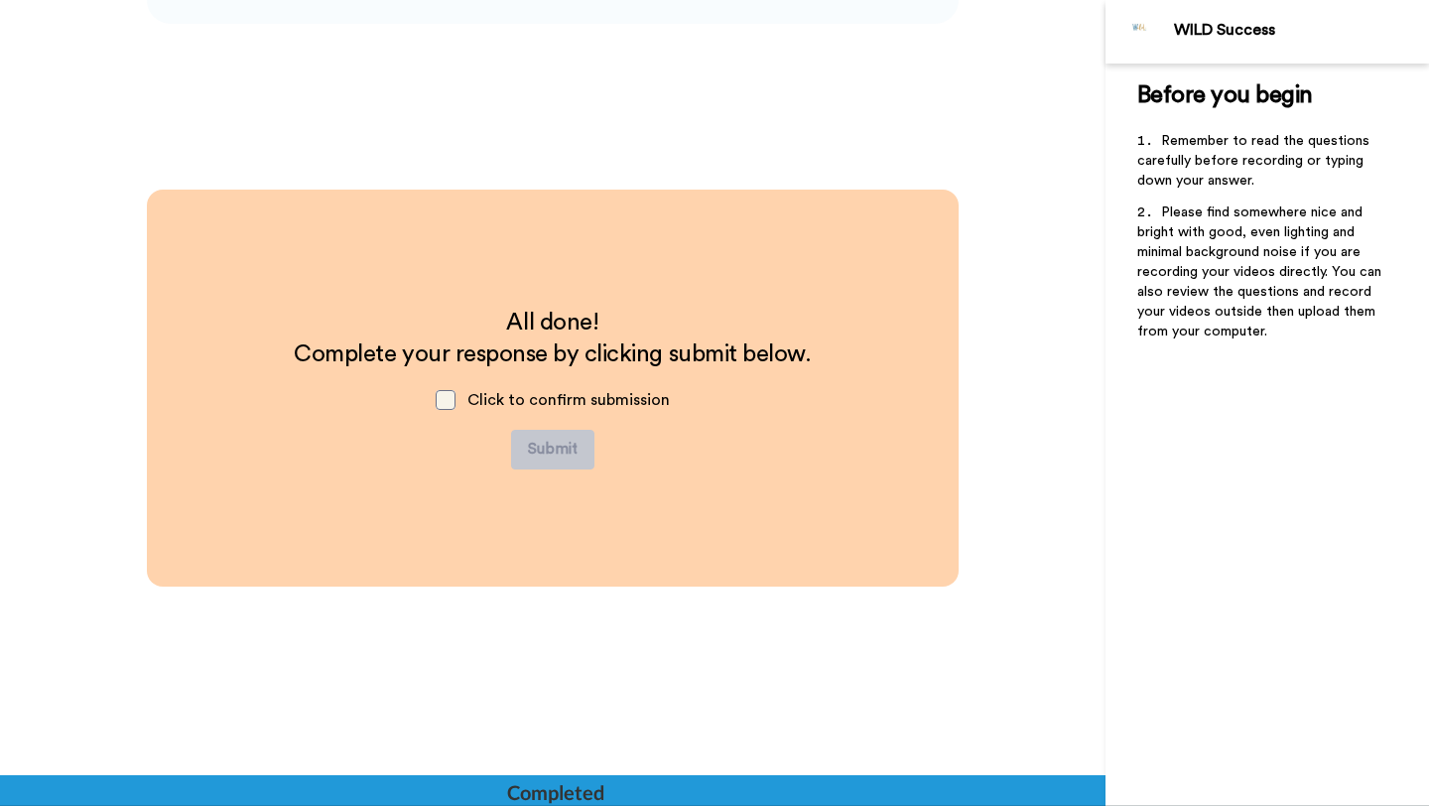
click at [449, 398] on span at bounding box center [446, 400] width 20 height 20
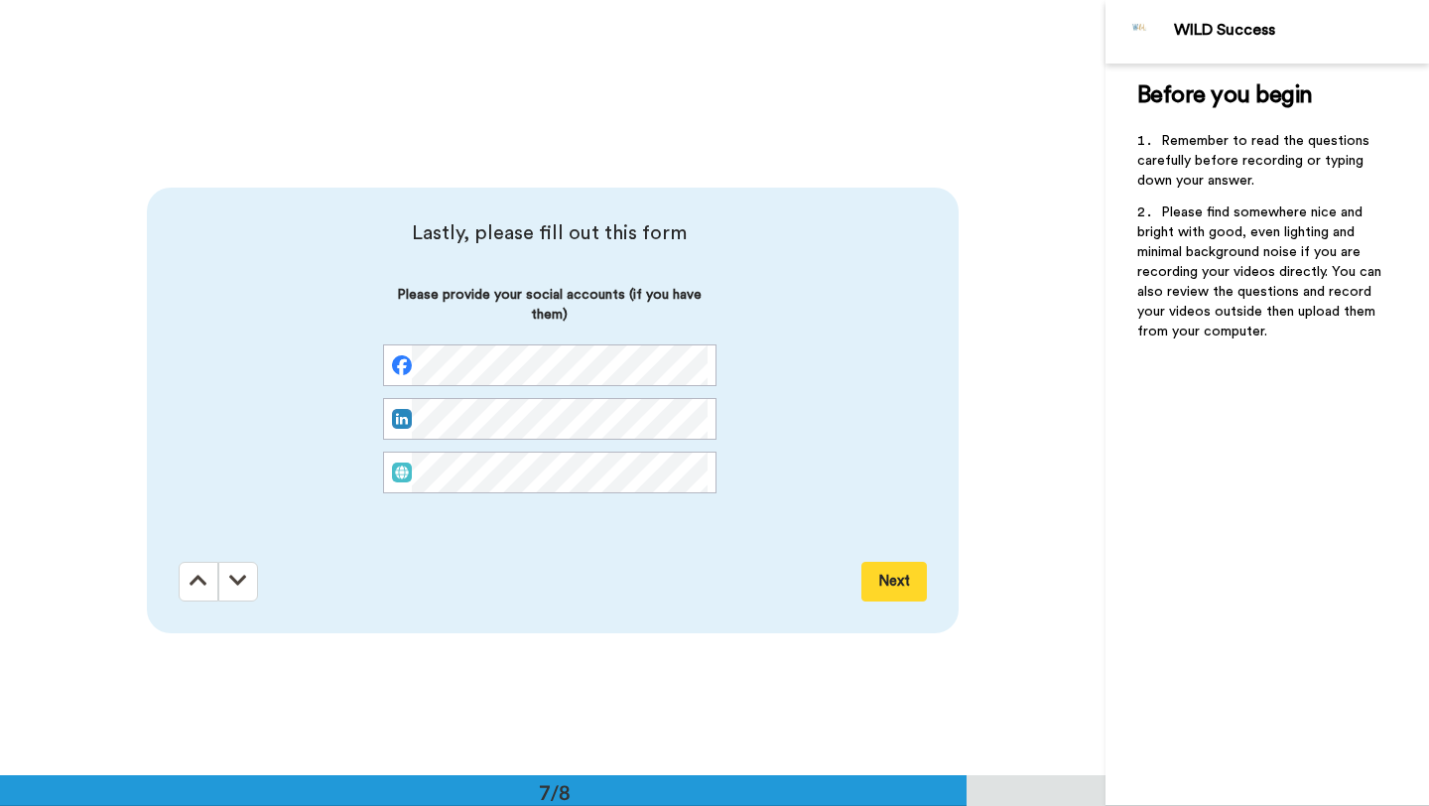
scroll to position [4600, 0]
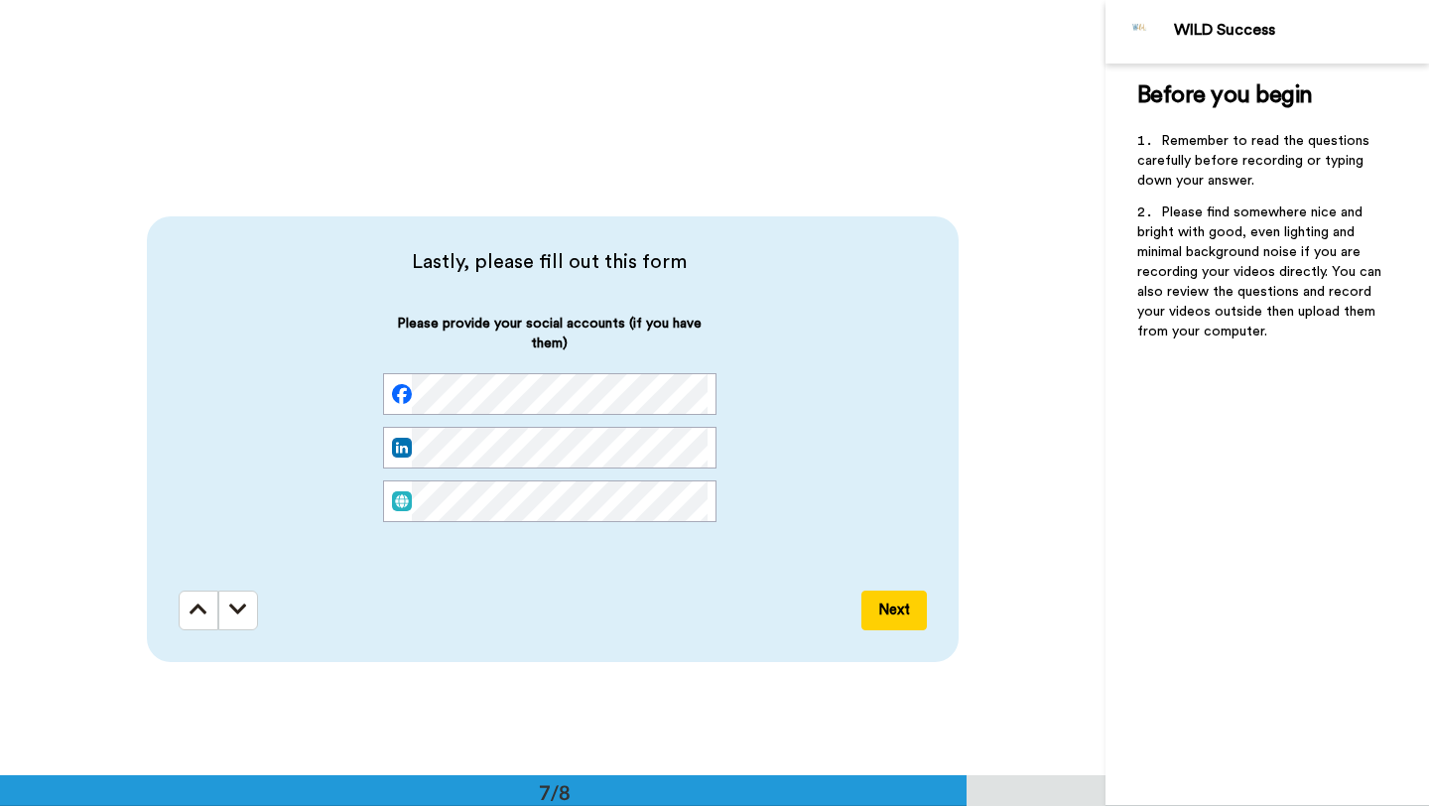
click at [887, 613] on button "Next" at bounding box center [893, 610] width 65 height 40
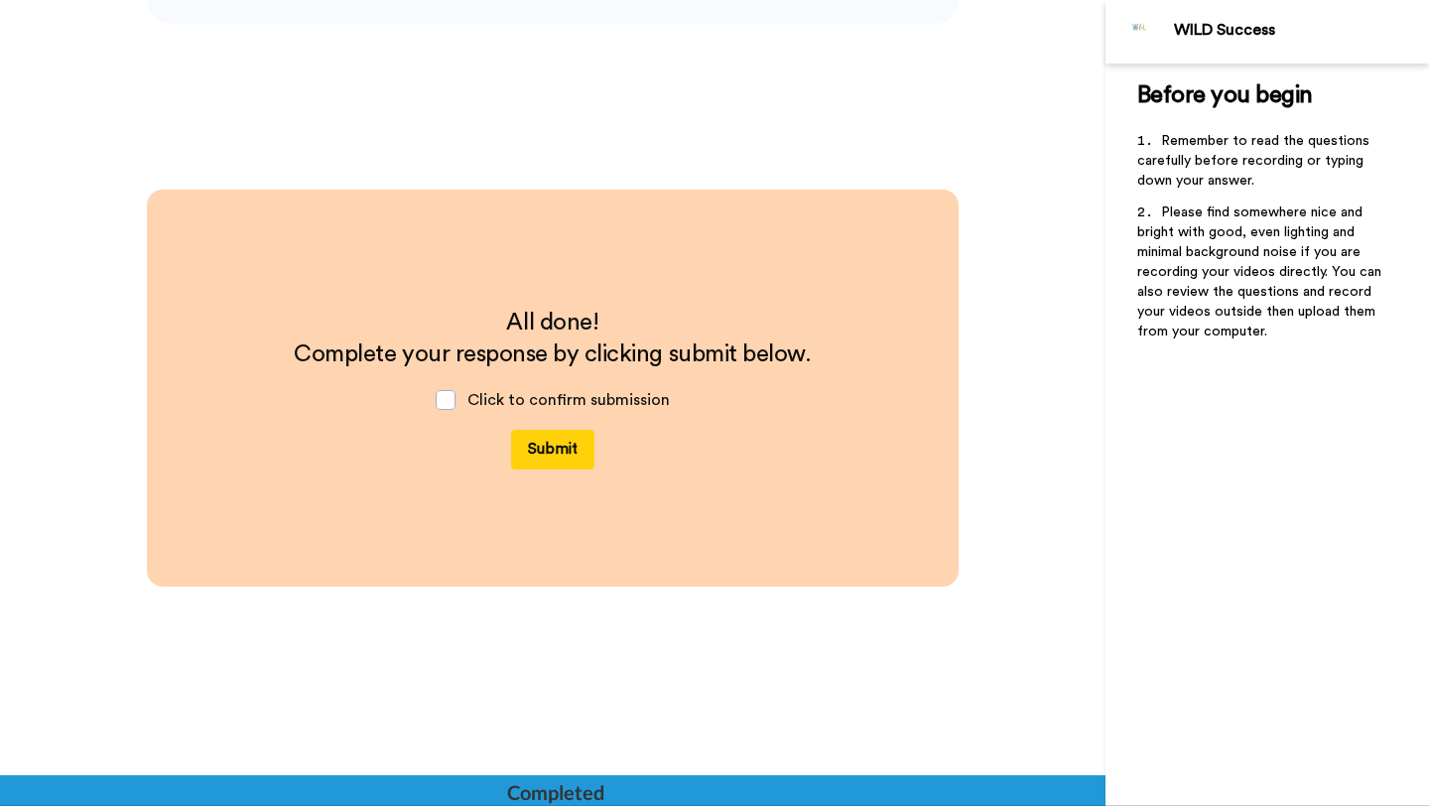
scroll to position [5238, 0]
click at [554, 458] on button "Submit" at bounding box center [552, 450] width 83 height 40
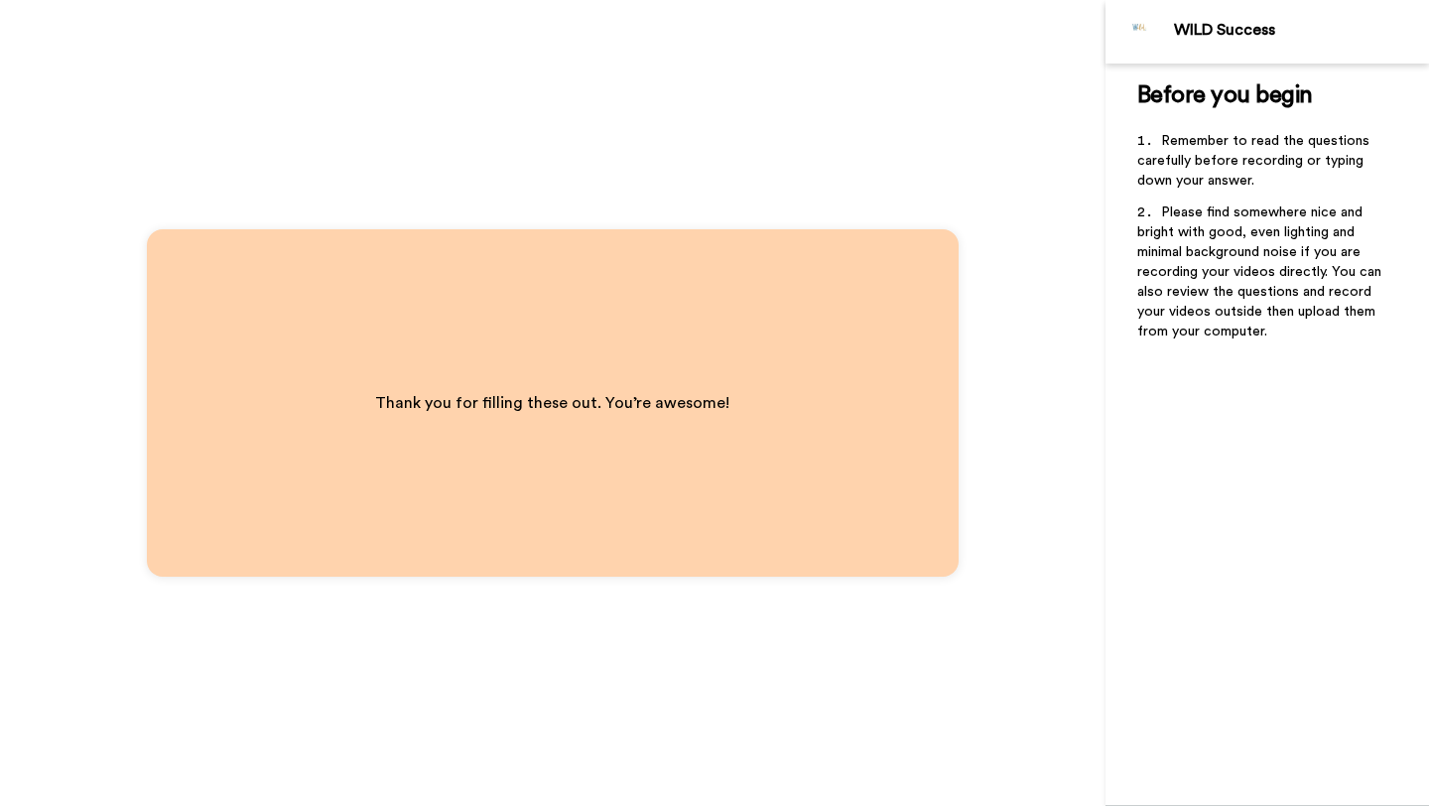
click at [666, 213] on div "Thank you for filling these out. You’re awesome!" at bounding box center [553, 403] width 1106 height 806
